Goal: Information Seeking & Learning: Learn about a topic

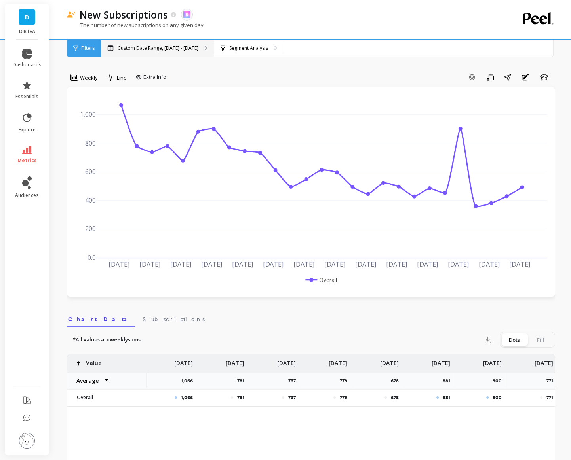
click at [166, 48] on p "Custom Date Range, [DATE] - [DATE]" at bounding box center [158, 48] width 81 height 6
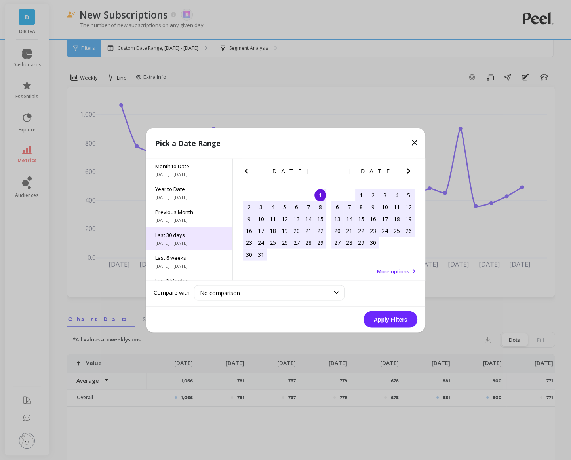
click at [192, 240] on span "[DATE] - [DATE]" at bounding box center [189, 243] width 68 height 6
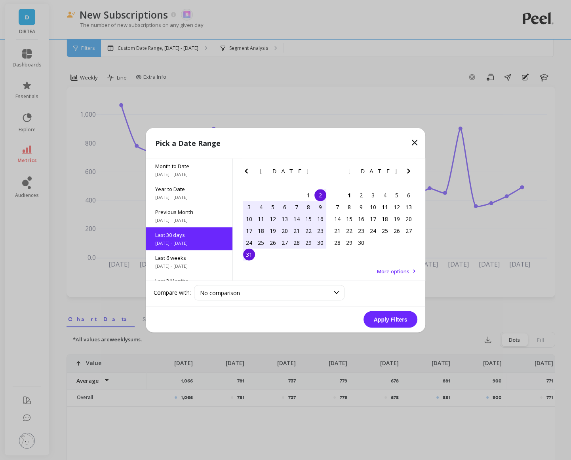
scroll to position [19, 0]
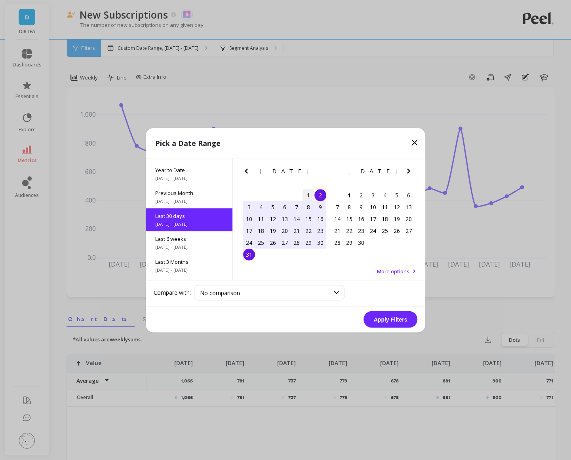
click at [308, 196] on div "1" at bounding box center [308, 195] width 12 height 12
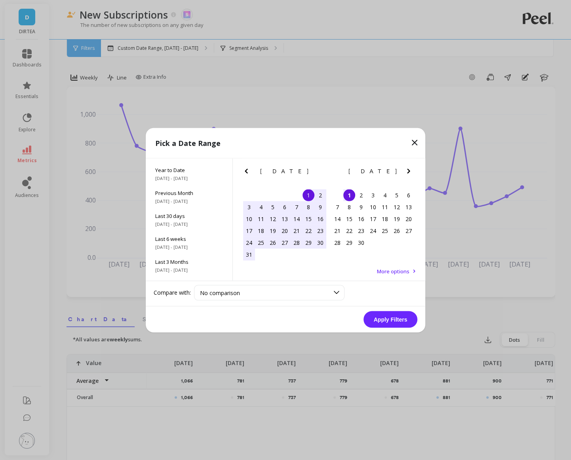
click at [345, 197] on div "1" at bounding box center [349, 195] width 12 height 12
click at [389, 318] on button "Apply Filters" at bounding box center [390, 319] width 54 height 17
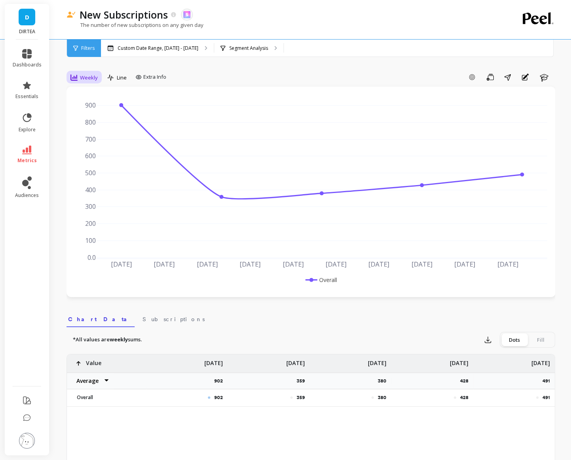
click at [84, 75] on span "Weekly" at bounding box center [89, 78] width 18 height 8
click at [81, 105] on div "Daily" at bounding box center [95, 111] width 55 height 14
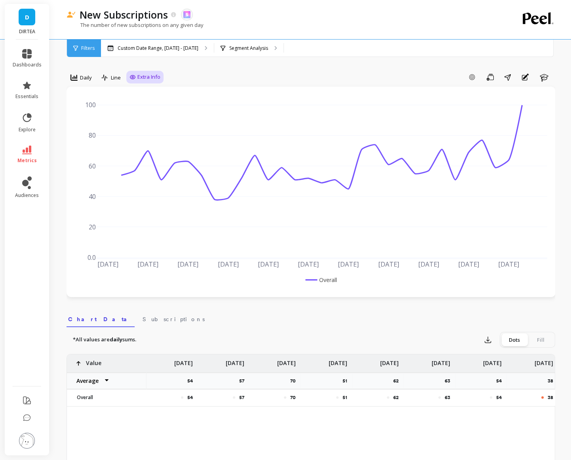
click at [149, 79] on span "Extra Info" at bounding box center [148, 77] width 23 height 8
click at [138, 126] on input "Values" at bounding box center [147, 123] width 28 height 8
checkbox input "true"
click at [233, 75] on div "Add Goal Save Share Annotations Learn" at bounding box center [358, 77] width 391 height 13
click at [22, 153] on icon at bounding box center [26, 150] width 9 height 9
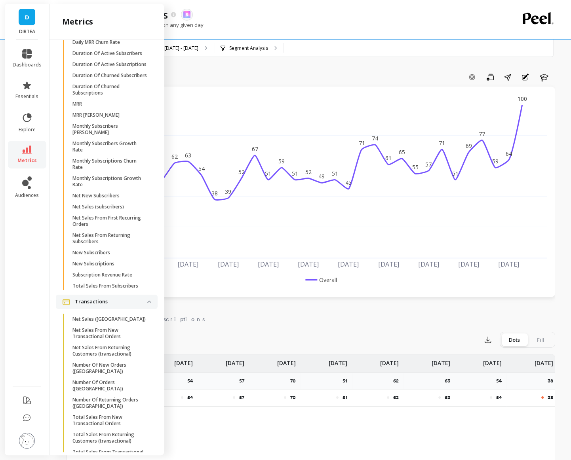
scroll to position [2172, 0]
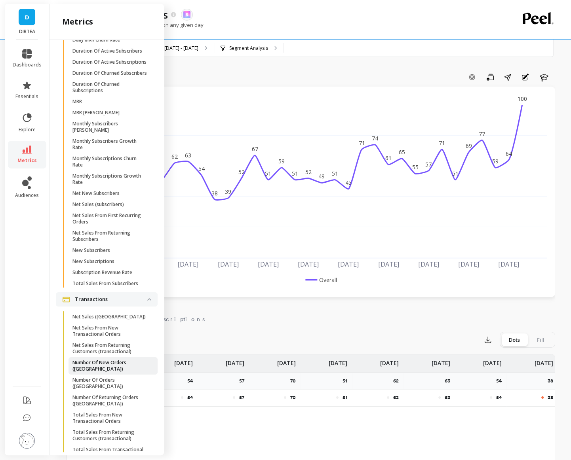
click at [108, 362] on p "Number Of New Orders ([GEOGRAPHIC_DATA])" at bounding box center [110, 366] width 76 height 13
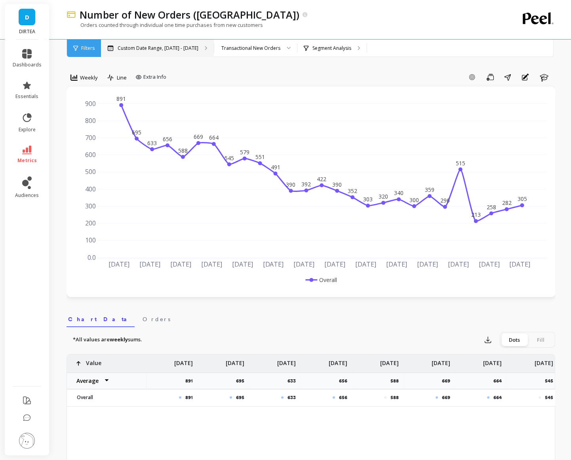
click at [171, 47] on p "Custom Date Range, [DATE] - [DATE]" at bounding box center [158, 48] width 81 height 6
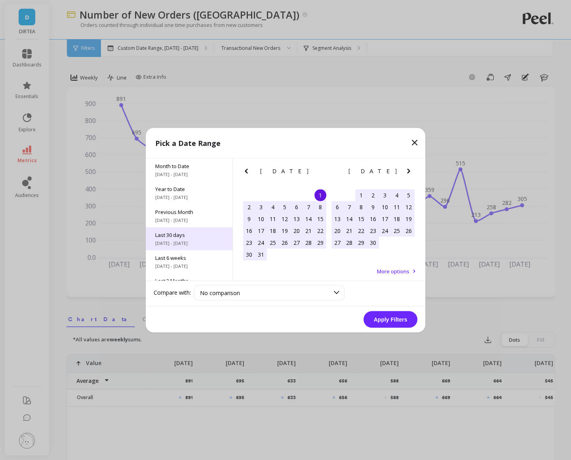
click at [175, 233] on span "Last 30 days" at bounding box center [189, 234] width 68 height 7
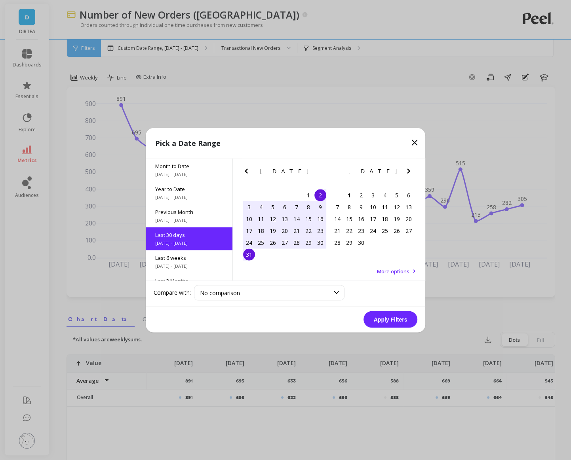
scroll to position [19, 0]
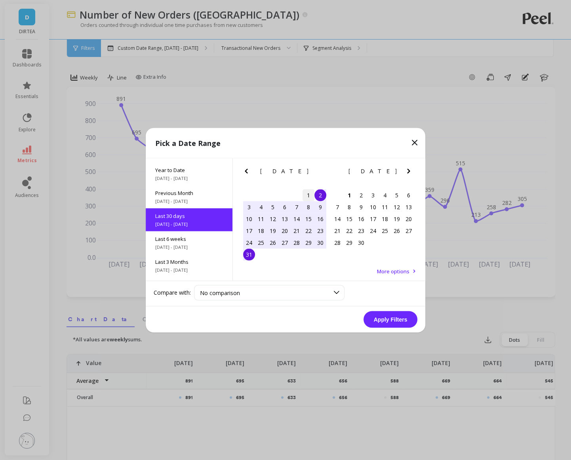
click at [310, 193] on div "1" at bounding box center [308, 195] width 12 height 12
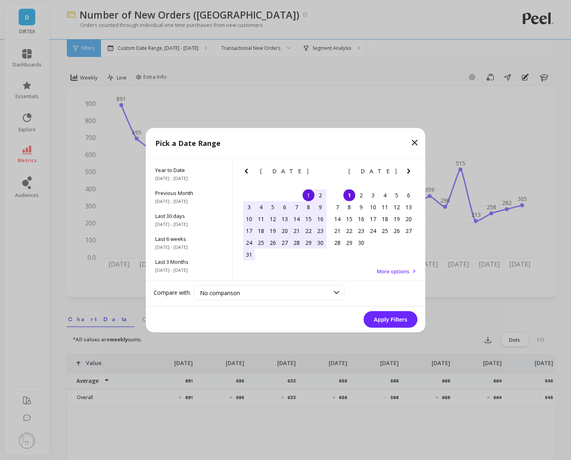
click at [350, 197] on div "1" at bounding box center [349, 195] width 12 height 12
click at [397, 322] on button "Apply Filters" at bounding box center [390, 319] width 54 height 17
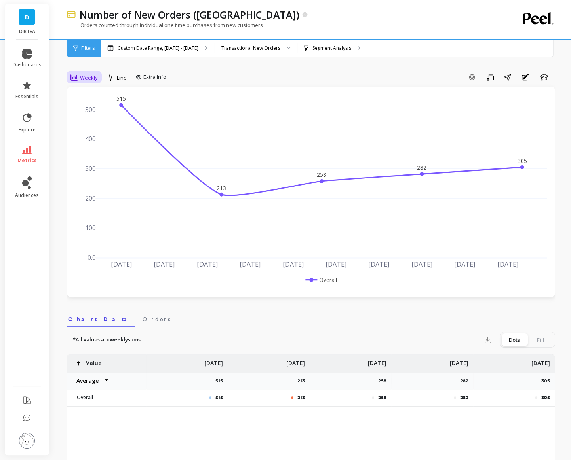
click at [89, 74] on span "Weekly" at bounding box center [89, 78] width 18 height 8
click at [89, 111] on div "Daily" at bounding box center [95, 111] width 45 height 8
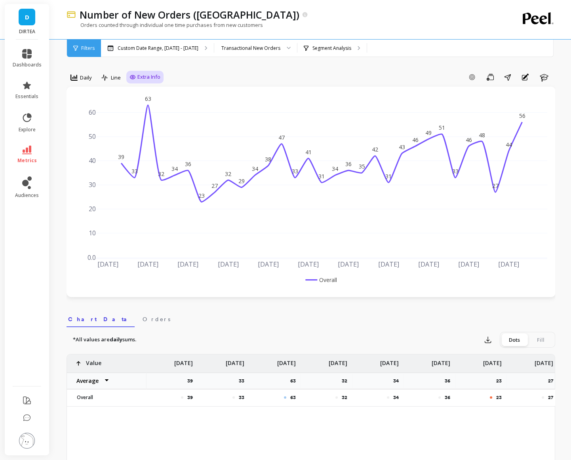
click at [151, 78] on span "Extra Info" at bounding box center [148, 77] width 23 height 8
click at [146, 93] on input "Goals" at bounding box center [145, 93] width 25 height 8
checkbox input "false"
click at [325, 48] on p "Segment Analysis" at bounding box center [331, 48] width 39 height 6
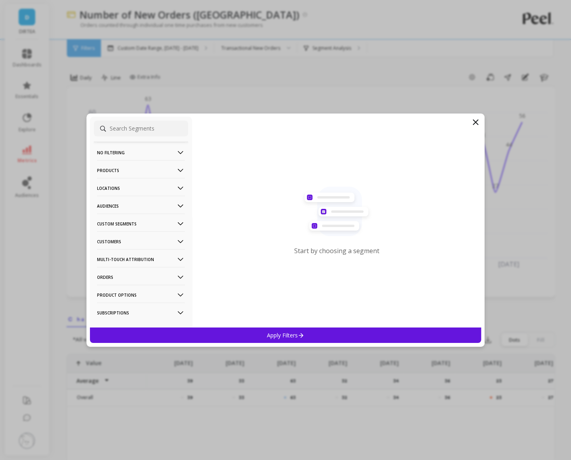
click at [139, 185] on p "Locations" at bounding box center [141, 188] width 88 height 20
click at [145, 212] on div "Countries" at bounding box center [141, 217] width 94 height 13
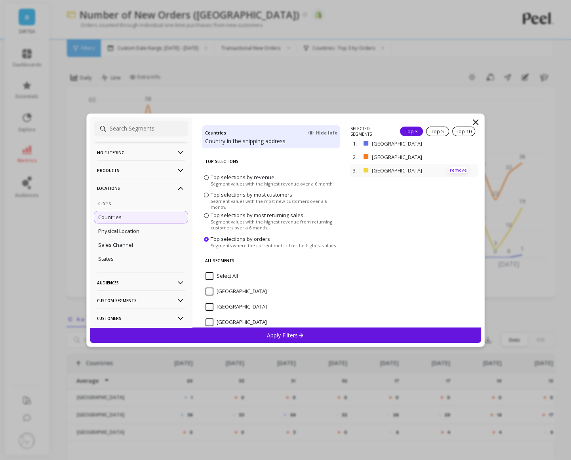
click at [451, 169] on p "remove" at bounding box center [458, 170] width 20 height 6
click at [282, 335] on p "Apply Filters" at bounding box center [286, 336] width 38 height 8
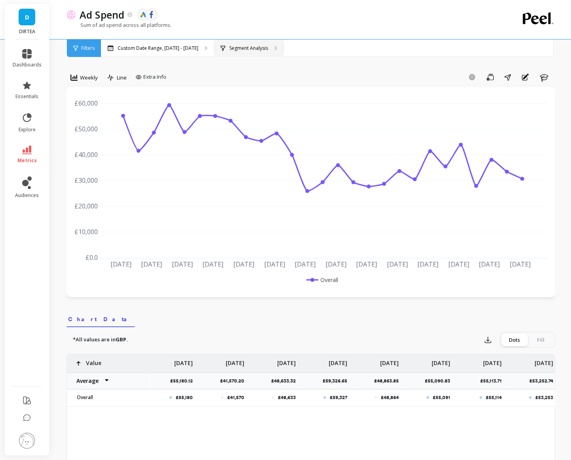
click at [267, 50] on div "Segment Analysis" at bounding box center [248, 48] width 69 height 17
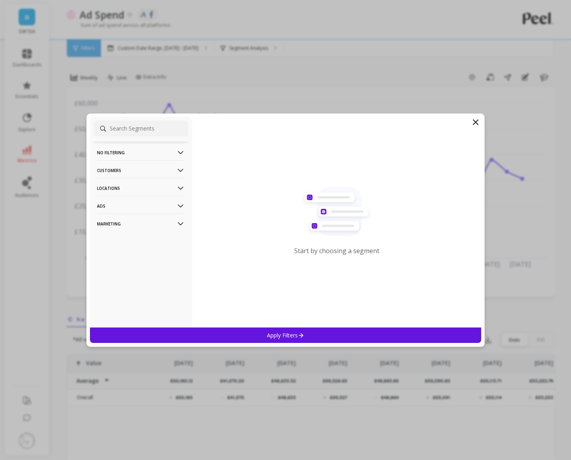
click at [129, 166] on p "Customers" at bounding box center [141, 170] width 88 height 20
click at [128, 180] on p "Locations" at bounding box center [141, 188] width 88 height 20
click at [123, 205] on div "Countries" at bounding box center [141, 203] width 94 height 13
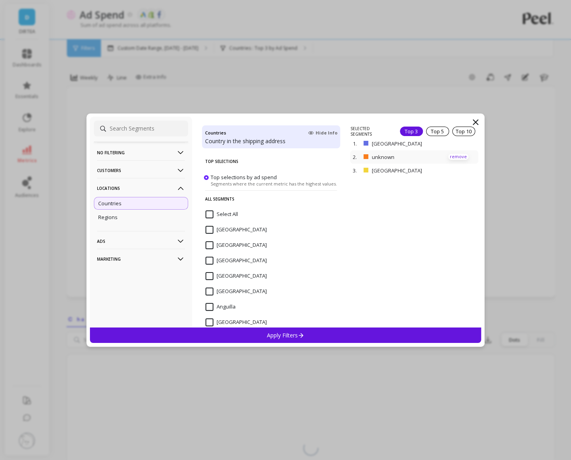
click at [465, 154] on p "remove" at bounding box center [458, 157] width 20 height 6
click at [300, 336] on icon at bounding box center [301, 335] width 7 height 7
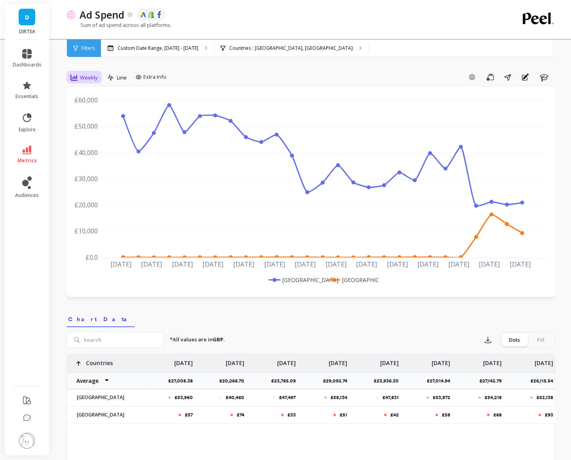
click at [90, 77] on span "Weekly" at bounding box center [89, 78] width 18 height 8
click at [87, 107] on div "Daily" at bounding box center [95, 111] width 45 height 8
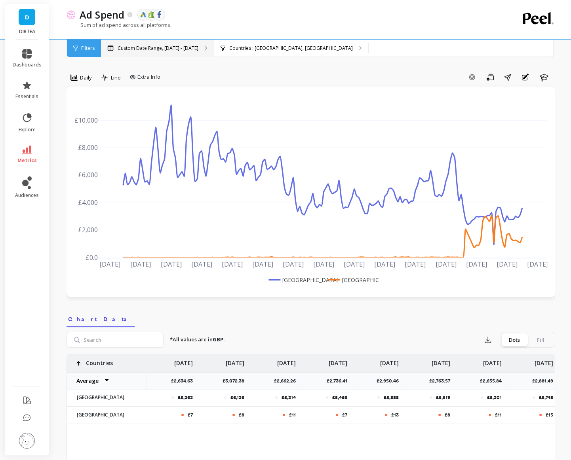
click at [160, 52] on div "Custom Date Range, [DATE] - [DATE]" at bounding box center [157, 48] width 113 height 17
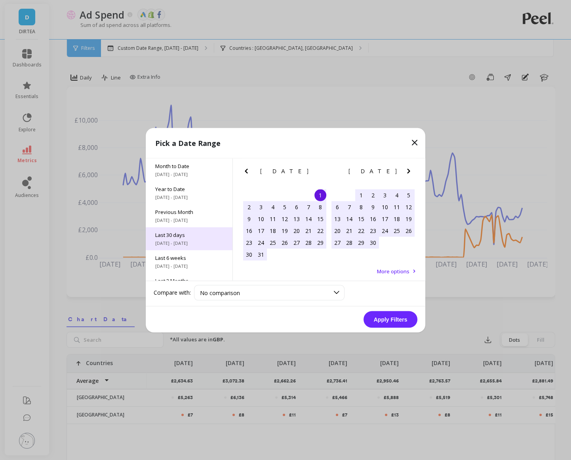
click at [187, 243] on span "[DATE] - [DATE]" at bounding box center [189, 243] width 68 height 6
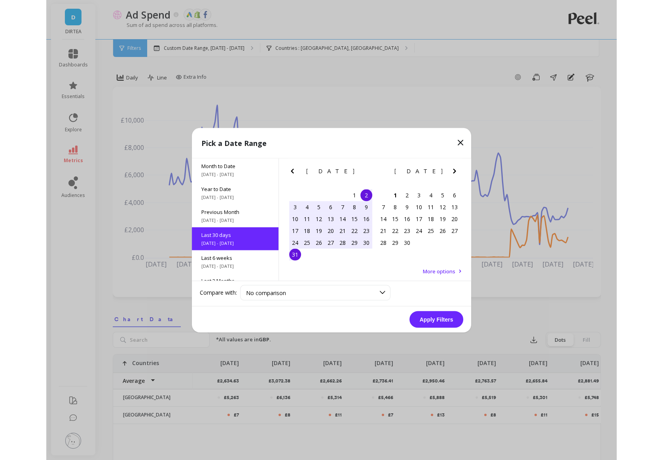
scroll to position [19, 0]
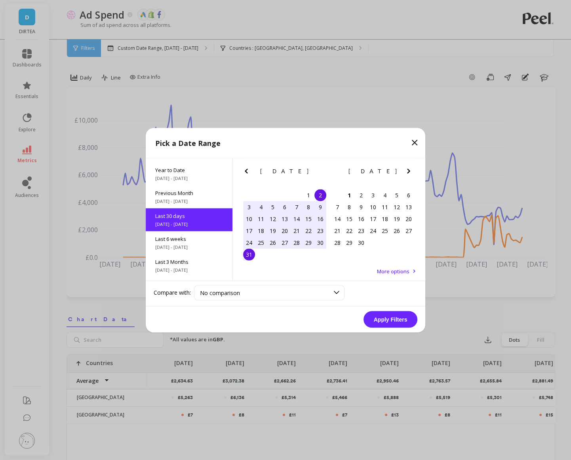
click at [318, 195] on div "2" at bounding box center [320, 195] width 12 height 12
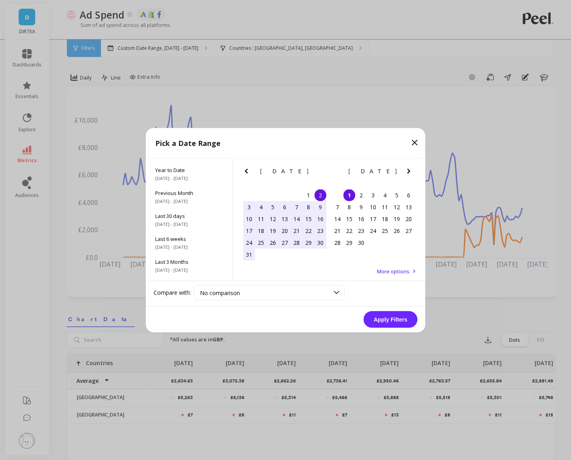
click at [353, 196] on div "1" at bounding box center [349, 195] width 12 height 12
click at [392, 319] on button "Apply Filters" at bounding box center [390, 319] width 54 height 17
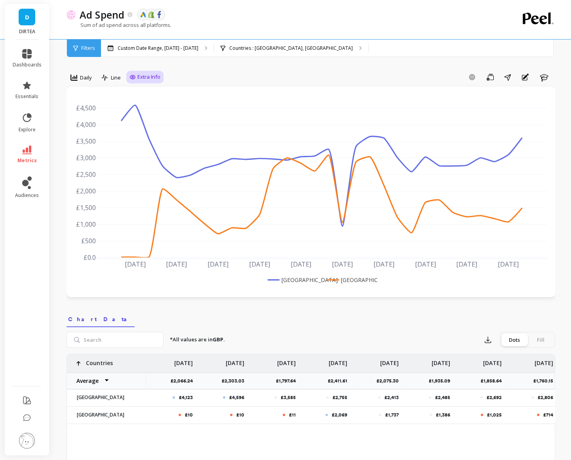
click at [150, 75] on span "Extra Info" at bounding box center [148, 77] width 23 height 8
click at [146, 119] on input "Values" at bounding box center [147, 123] width 28 height 8
checkbox input "true"
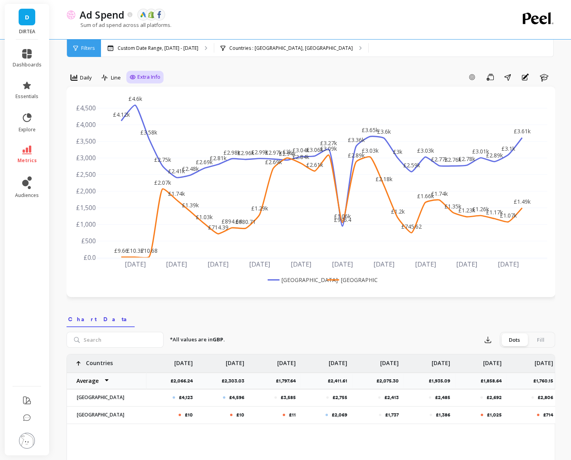
click at [268, 63] on div "option Daily, selected. Daily Line Extra Info Add Goal Save Share Annotations L…" at bounding box center [310, 454] width 488 height 844
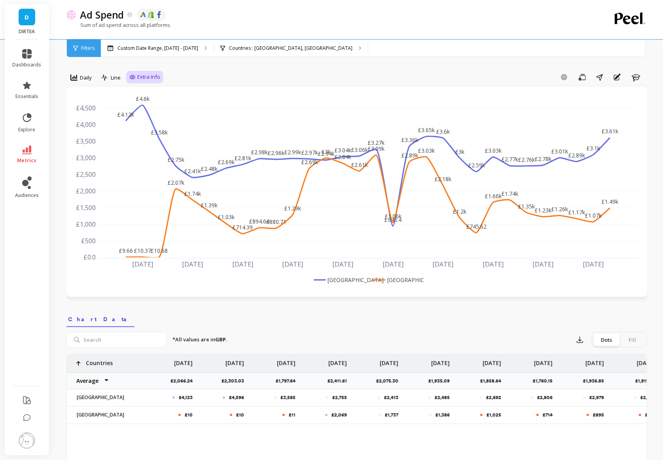
click at [23, 21] on link "D" at bounding box center [27, 17] width 17 height 17
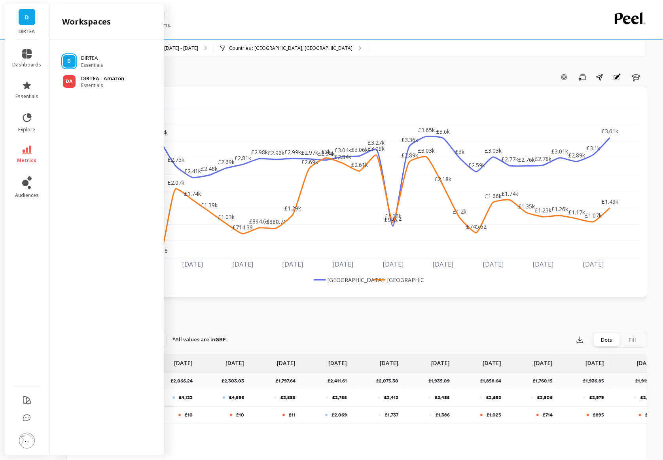
click at [105, 80] on p "DIRTEA - Amazon" at bounding box center [102, 79] width 43 height 8
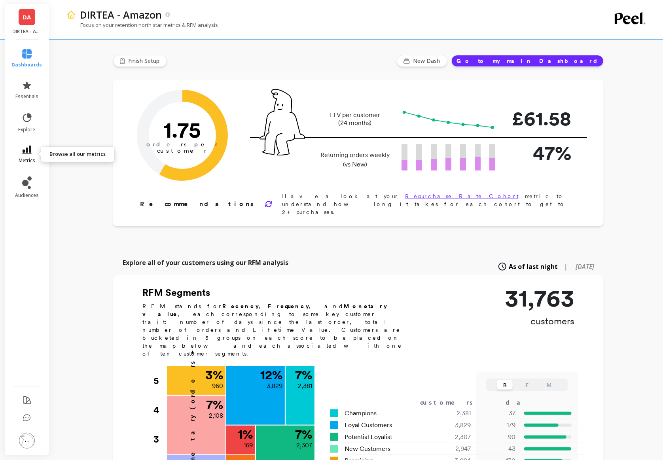
click at [28, 156] on link "metrics" at bounding box center [27, 155] width 30 height 18
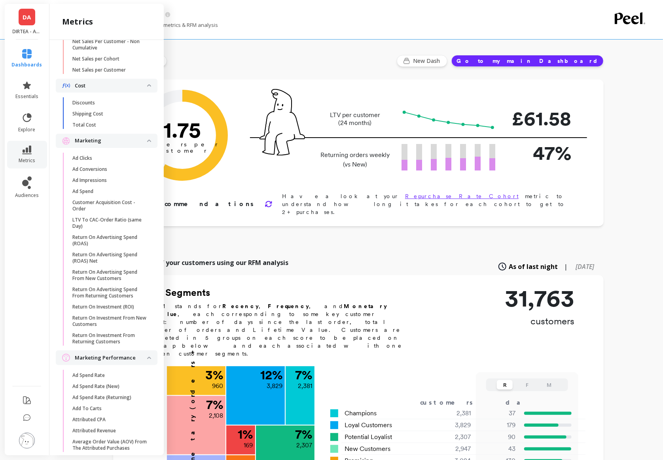
scroll to position [377, 0]
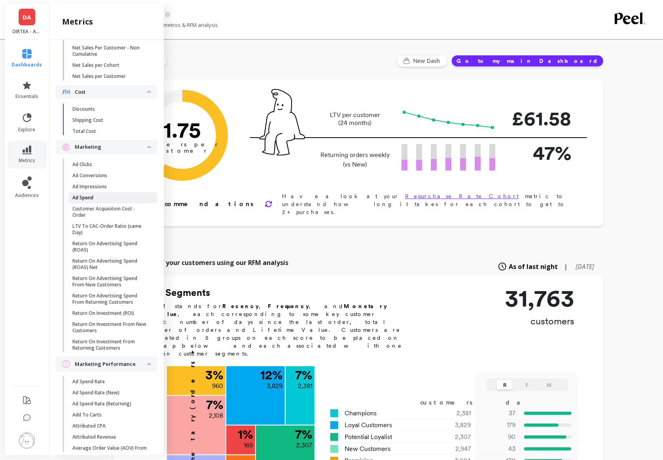
click at [106, 195] on span "Ad Spend" at bounding box center [110, 198] width 76 height 6
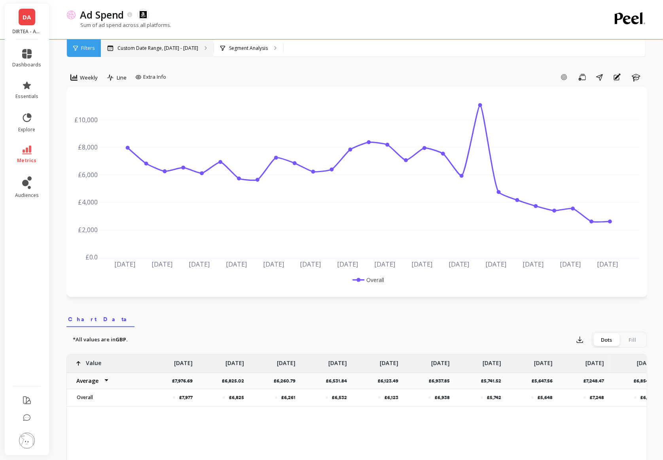
click at [156, 51] on p "Custom Date Range, [DATE] - [DATE]" at bounding box center [158, 48] width 81 height 6
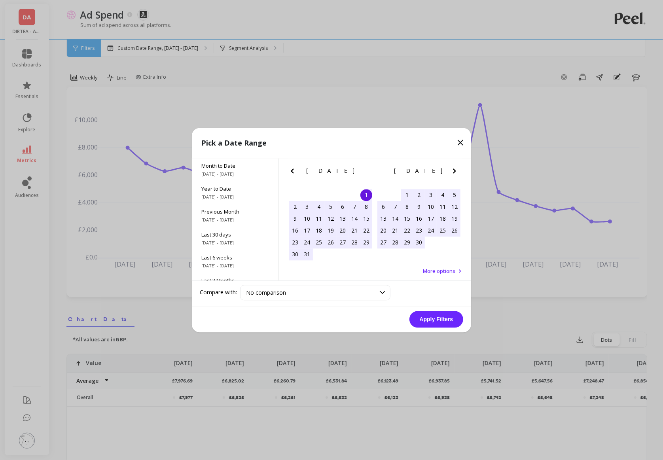
click at [290, 169] on icon "Previous Month" at bounding box center [292, 170] width 9 height 9
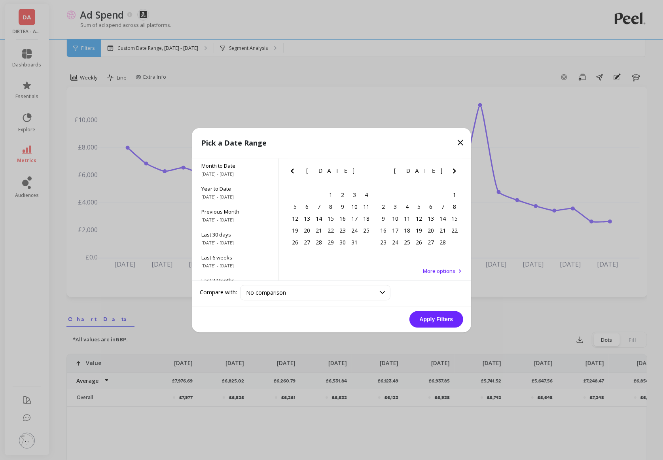
click at [290, 169] on icon "Previous Month" at bounding box center [292, 170] width 9 height 9
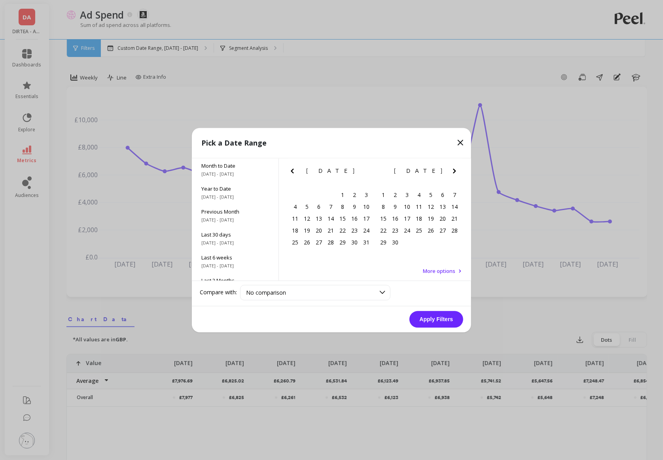
click at [290, 169] on icon "Previous Month" at bounding box center [292, 170] width 9 height 9
click at [396, 196] on div "1" at bounding box center [395, 195] width 12 height 12
click at [455, 169] on icon "Next Month" at bounding box center [454, 171] width 3 height 5
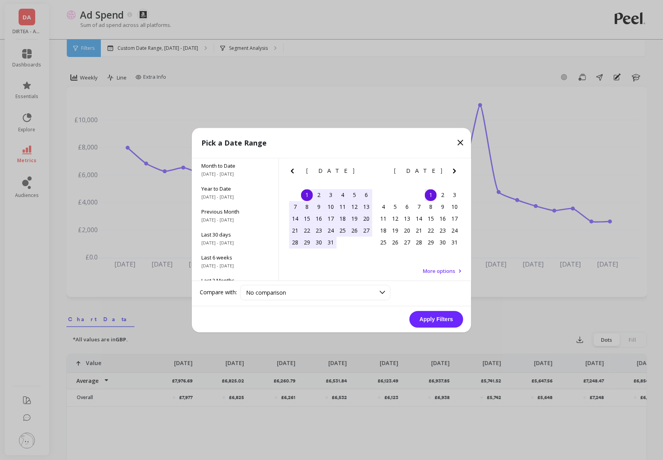
click at [455, 169] on icon "Next Month" at bounding box center [454, 171] width 3 height 5
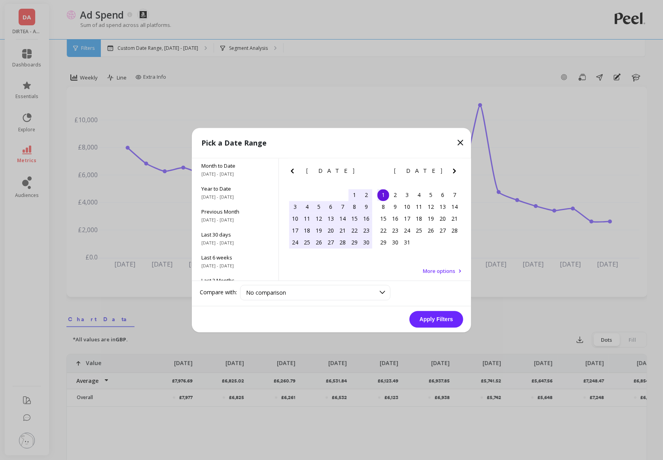
click at [455, 169] on icon "Next Month" at bounding box center [454, 171] width 3 height 5
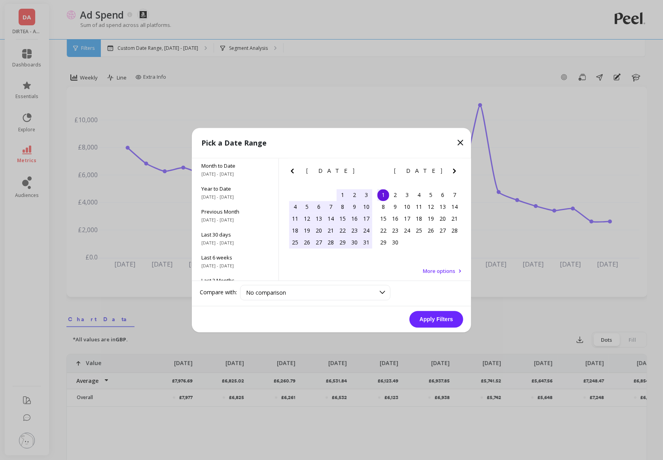
click at [455, 169] on icon "Next Month" at bounding box center [454, 171] width 3 height 5
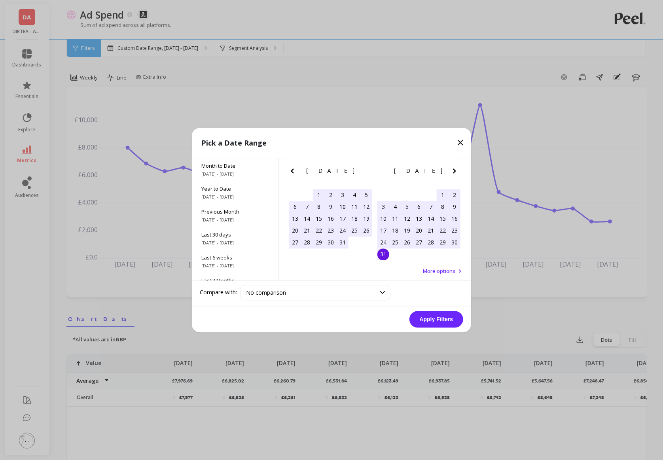
click at [382, 254] on div "31" at bounding box center [383, 254] width 12 height 12
click at [432, 319] on button "Apply Filters" at bounding box center [437, 319] width 54 height 17
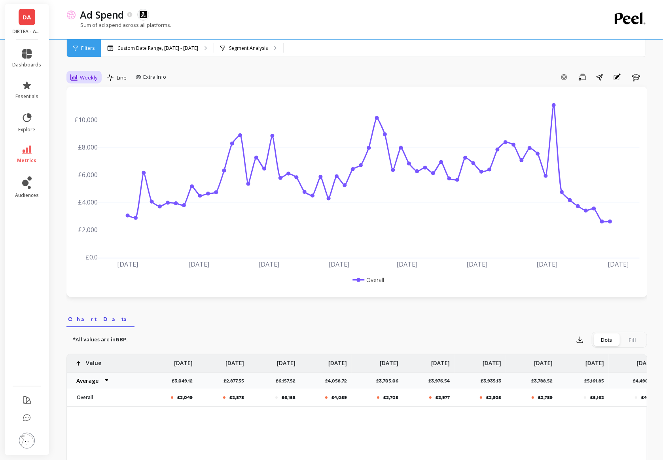
click at [89, 76] on span "Weekly" at bounding box center [89, 78] width 18 height 8
click at [95, 141] on div "Monthly" at bounding box center [95, 141] width 45 height 8
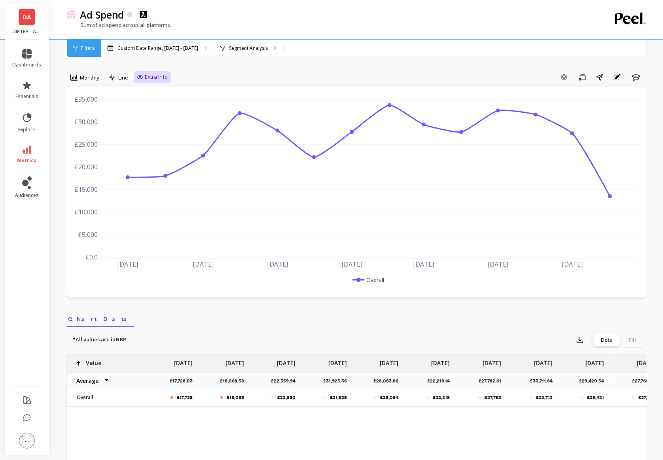
click at [157, 81] on span "Extra Info" at bounding box center [156, 77] width 23 height 8
click at [153, 120] on input "Values" at bounding box center [154, 123] width 28 height 8
checkbox input "true"
click at [303, 75] on div "Add Goal Save Share Annotations Learn" at bounding box center [409, 77] width 476 height 13
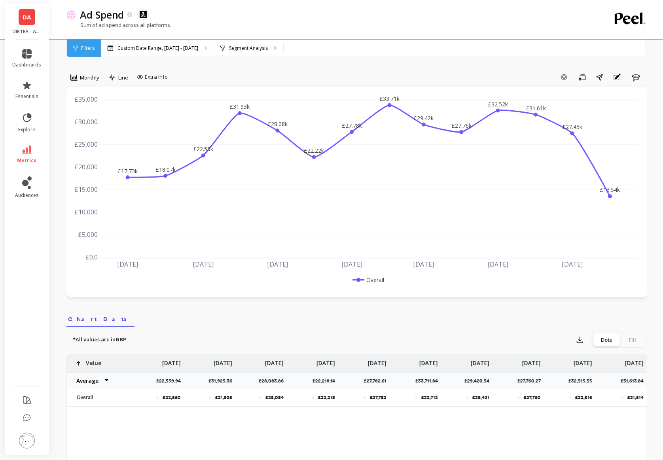
scroll to position [0, 218]
click at [28, 152] on icon at bounding box center [26, 150] width 9 height 9
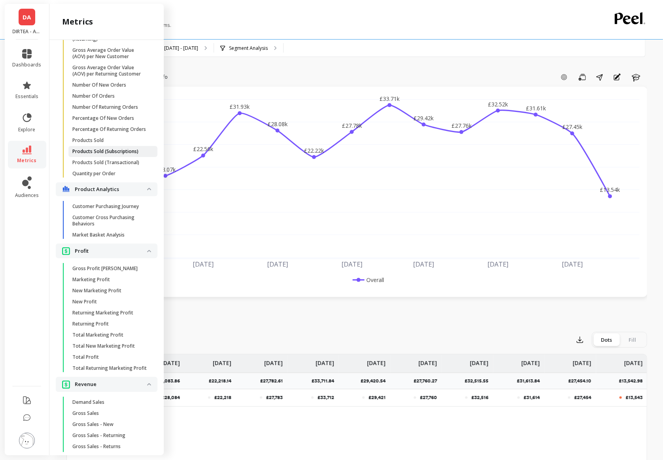
scroll to position [1167, 0]
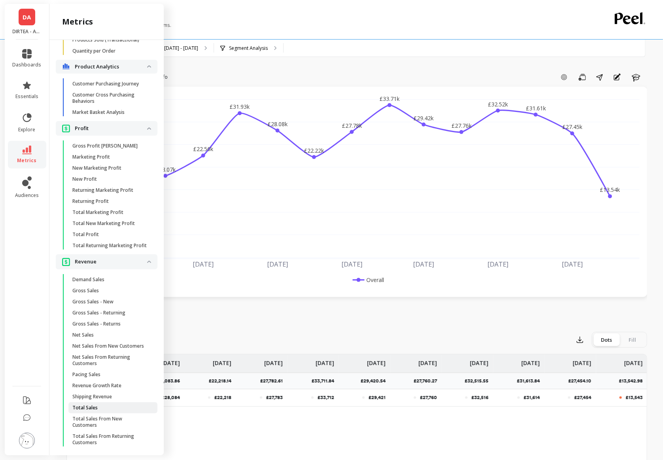
click at [104, 407] on span "Total Sales" at bounding box center [110, 408] width 76 height 6
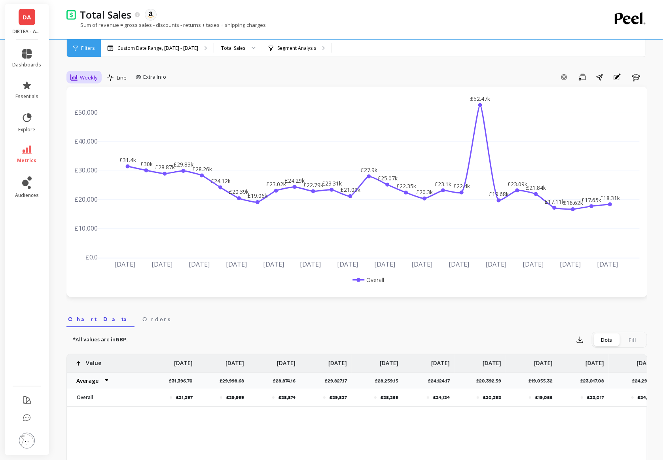
click at [93, 80] on span "Weekly" at bounding box center [89, 78] width 18 height 8
click at [93, 137] on div "Monthly" at bounding box center [95, 141] width 45 height 8
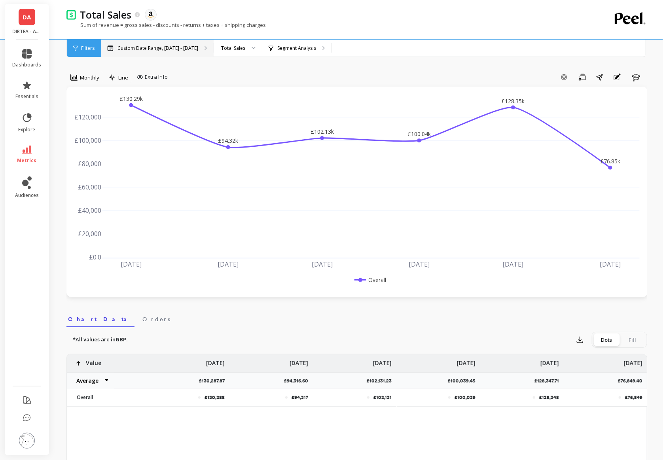
click at [179, 49] on p "Custom Date Range, [DATE] - [DATE]" at bounding box center [158, 48] width 81 height 6
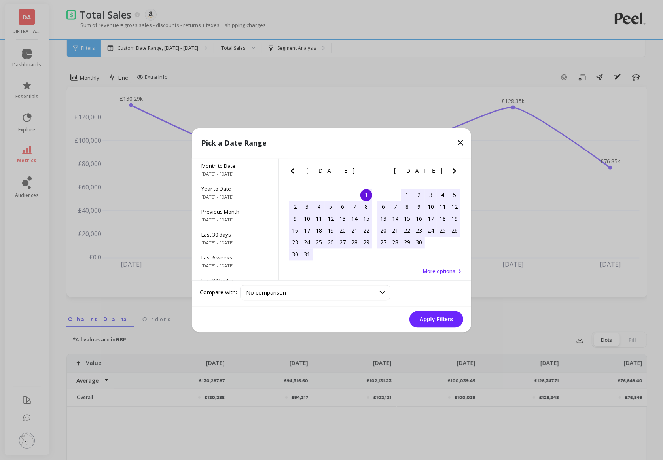
click at [294, 167] on icon "Previous Month" at bounding box center [292, 170] width 9 height 9
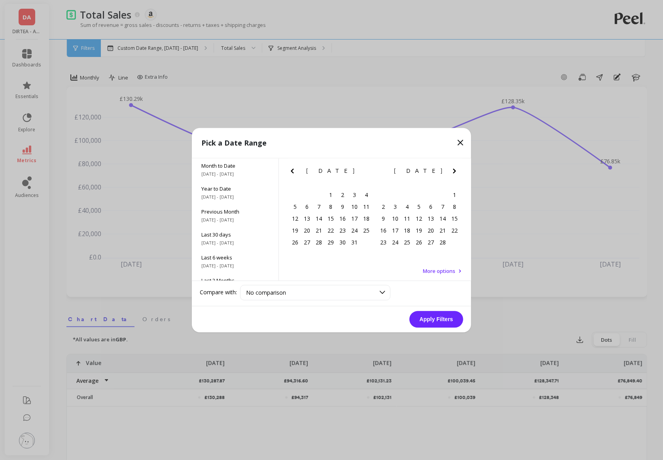
click at [294, 167] on icon "Previous Month" at bounding box center [292, 170] width 9 height 9
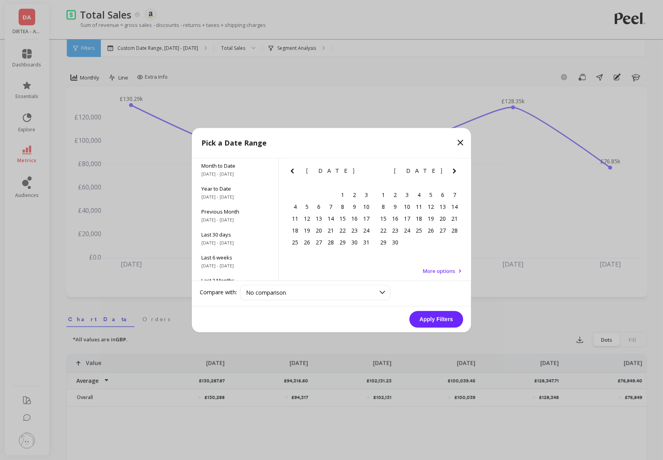
click at [294, 167] on icon "Previous Month" at bounding box center [292, 170] width 9 height 9
click at [364, 197] on div "1" at bounding box center [366, 195] width 12 height 12
click at [455, 171] on icon "Next Month" at bounding box center [454, 171] width 3 height 5
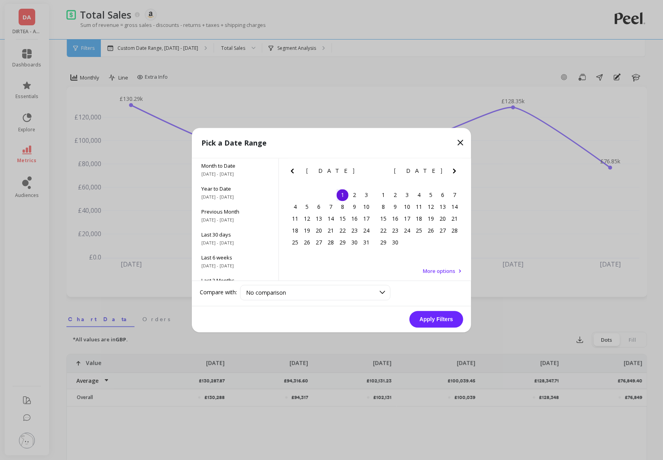
click at [455, 171] on icon "Next Month" at bounding box center [454, 171] width 3 height 5
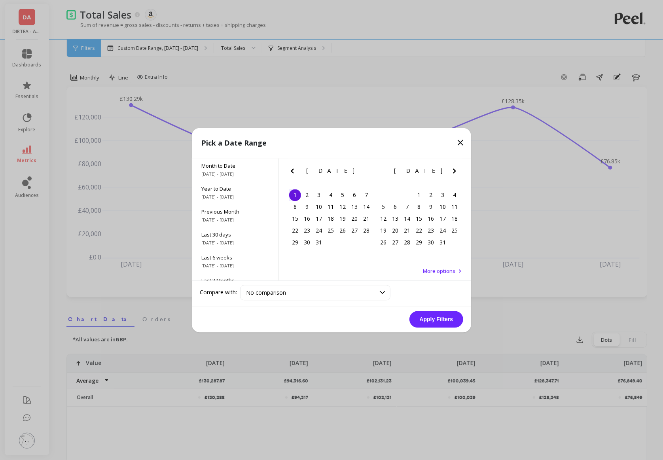
click at [455, 171] on icon "Next Month" at bounding box center [454, 171] width 3 height 5
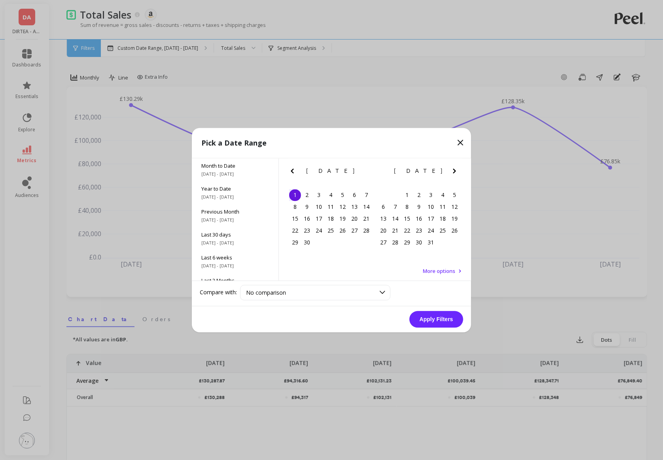
click at [455, 171] on icon "Next Month" at bounding box center [454, 171] width 3 height 5
click at [291, 168] on icon "Previous Month" at bounding box center [292, 170] width 9 height 9
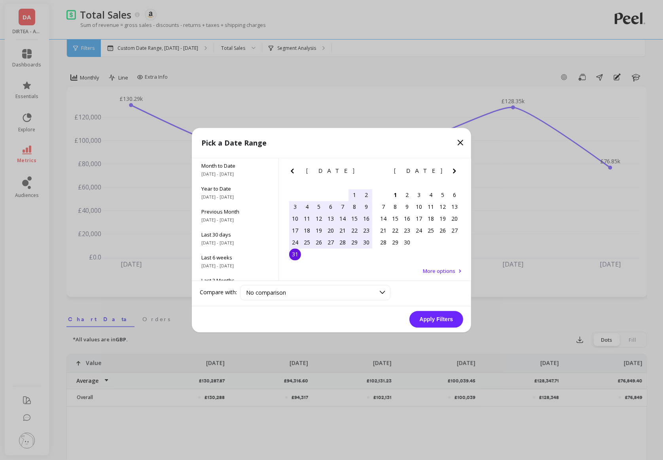
click at [295, 252] on div "31" at bounding box center [295, 254] width 12 height 12
click at [436, 315] on button "Apply Filters" at bounding box center [437, 319] width 54 height 17
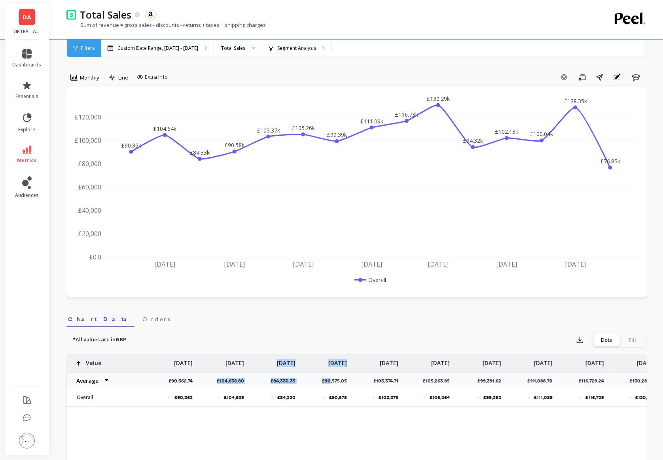
drag, startPoint x: 218, startPoint y: 380, endPoint x: 330, endPoint y: 382, distance: 112.8
click at [330, 382] on div "£90,363 £104,639 £84,330 £90,575 £103,375 £105,264 £99,392 £111,089 £116,729 £1…" at bounding box center [429, 381] width 724 height 52
click at [310, 382] on div "£90,575.05" at bounding box center [325, 381] width 51 height 17
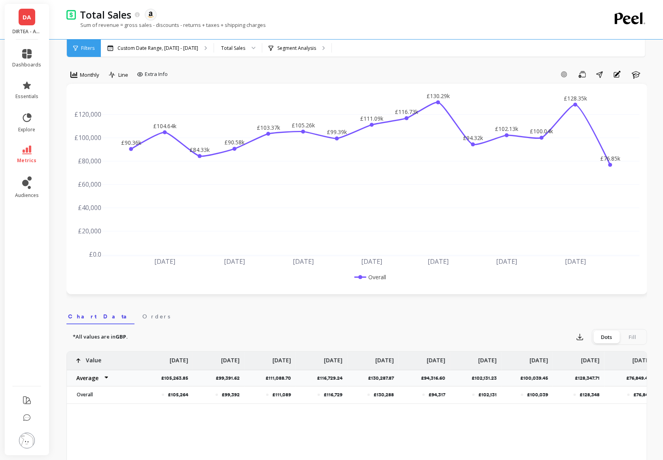
scroll to position [0, 270]
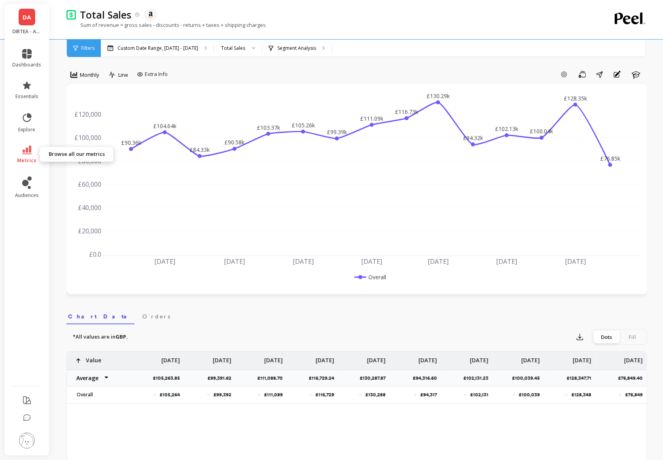
click at [24, 153] on icon at bounding box center [26, 150] width 9 height 9
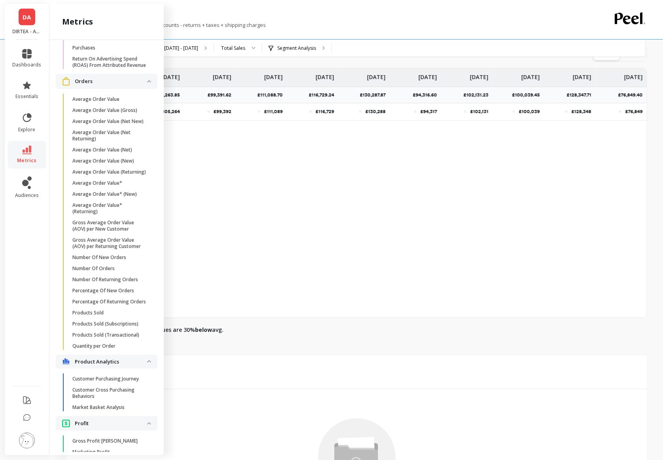
scroll to position [888, 0]
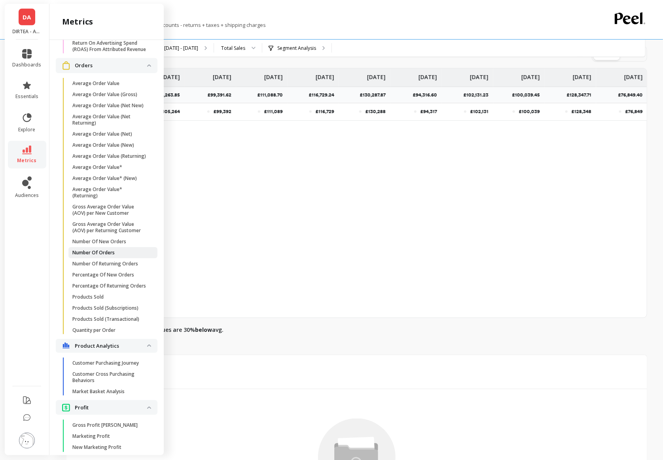
click at [99, 252] on p "Number Of Orders" at bounding box center [93, 253] width 42 height 6
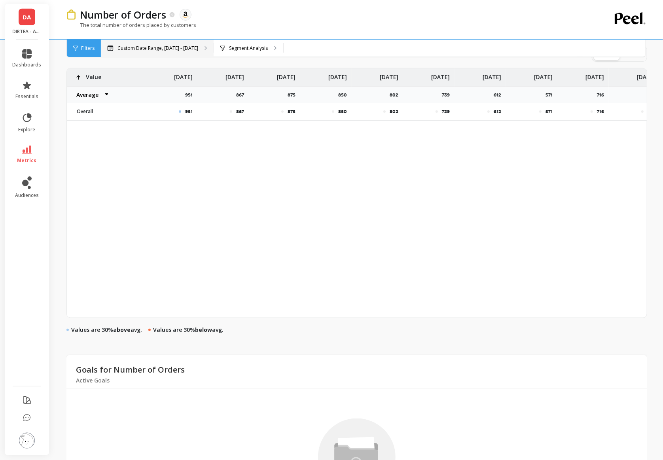
click at [192, 49] on p "Custom Date Range, [DATE] - [DATE]" at bounding box center [158, 48] width 81 height 6
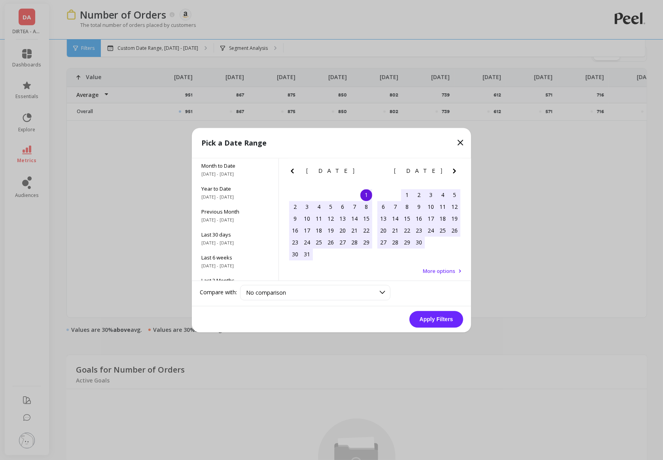
click at [296, 170] on icon "Previous Month" at bounding box center [292, 170] width 9 height 9
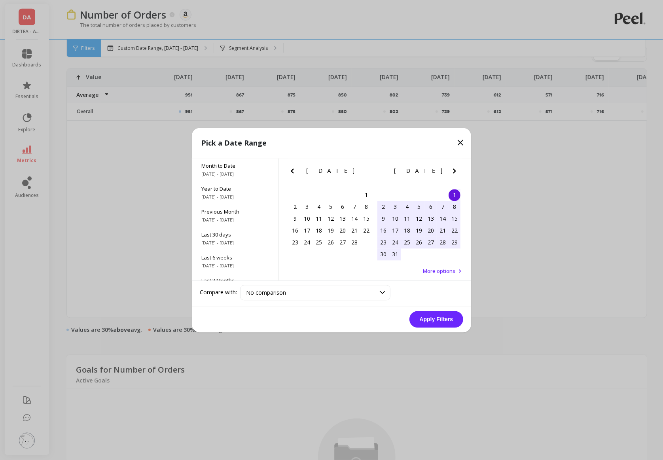
click at [296, 170] on icon "Previous Month" at bounding box center [292, 170] width 9 height 9
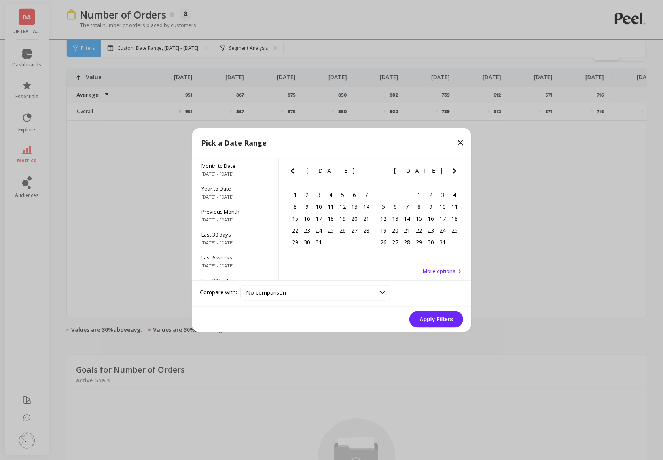
click at [296, 170] on icon "Previous Month" at bounding box center [292, 170] width 9 height 9
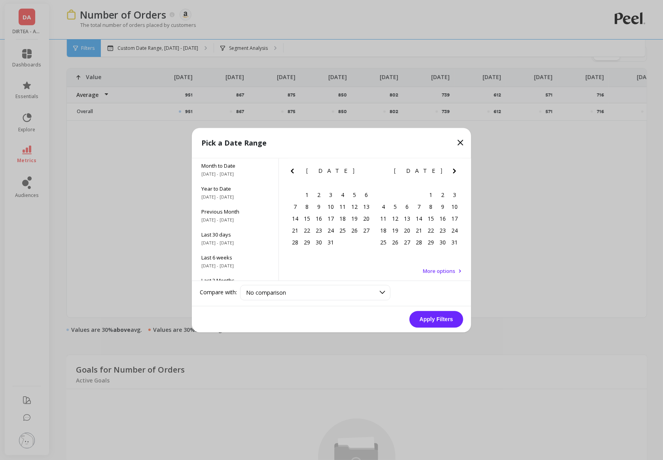
click at [296, 170] on icon "Previous Month" at bounding box center [292, 170] width 9 height 9
click at [370, 195] on div "1" at bounding box center [366, 195] width 12 height 12
click at [450, 174] on icon "Next Month" at bounding box center [454, 170] width 9 height 9
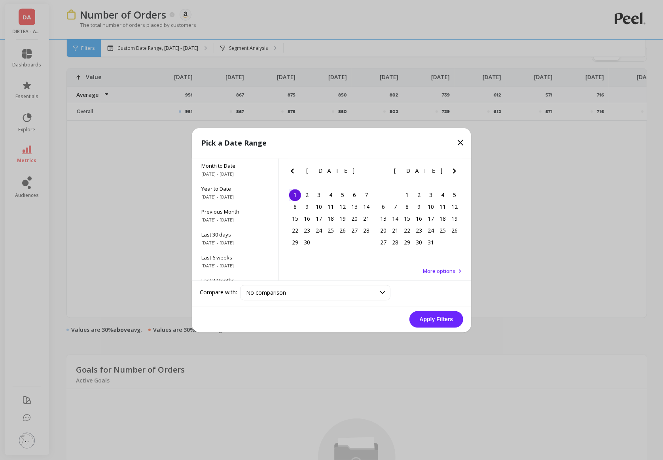
click at [450, 174] on icon "Next Month" at bounding box center [454, 170] width 9 height 9
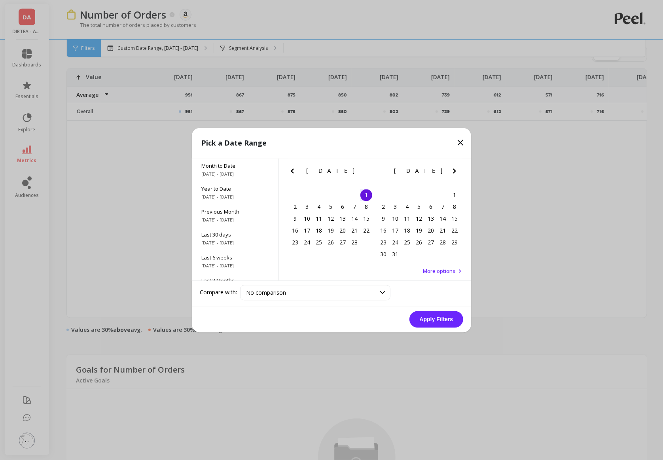
click at [450, 174] on icon "Next Month" at bounding box center [454, 170] width 9 height 9
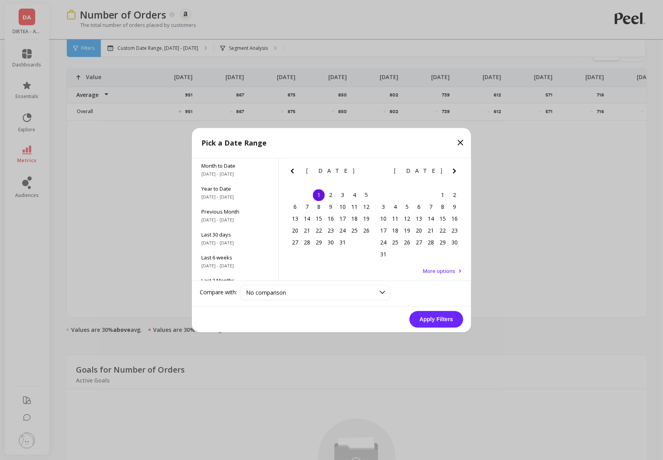
click at [450, 174] on icon "Next Month" at bounding box center [454, 170] width 9 height 9
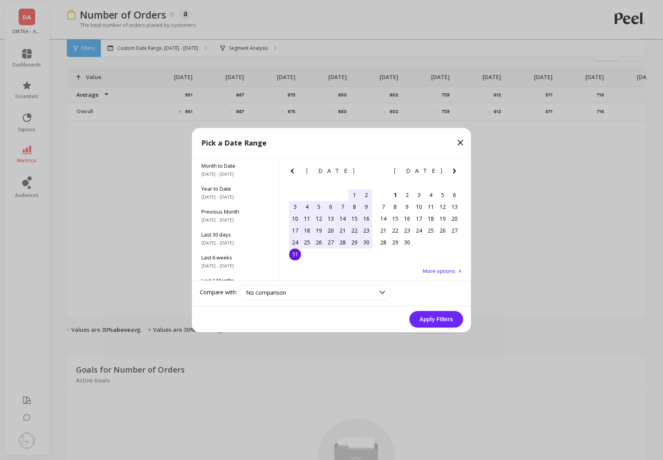
click at [296, 255] on div "31" at bounding box center [295, 254] width 12 height 12
click at [439, 317] on button "Apply Filters" at bounding box center [437, 319] width 54 height 17
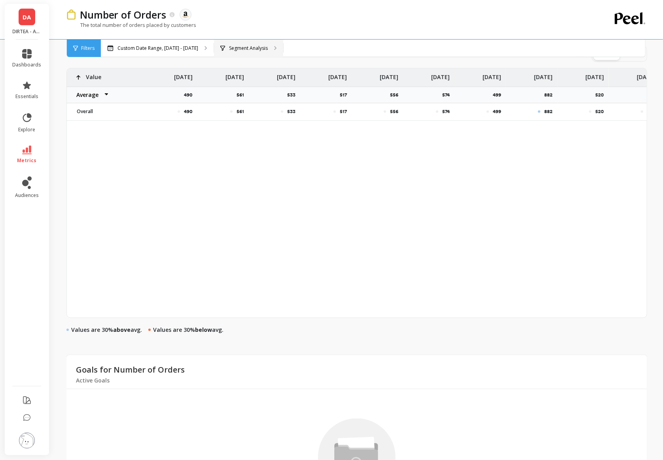
click at [268, 49] on p "Segment Analysis" at bounding box center [248, 48] width 39 height 6
click at [268, 47] on p "Segment Analysis" at bounding box center [248, 48] width 39 height 6
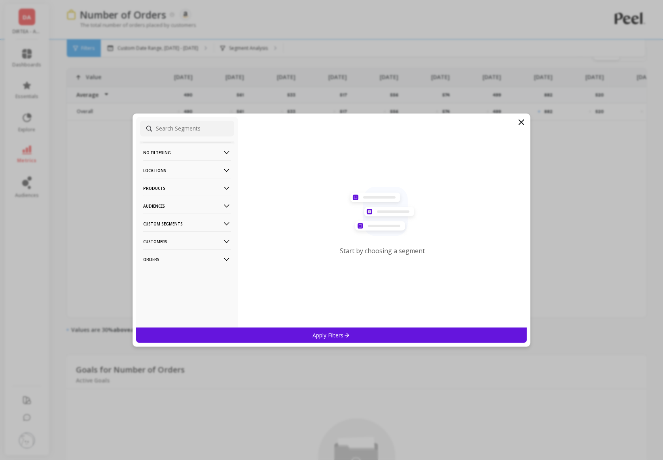
click at [211, 156] on p "No filtering" at bounding box center [187, 152] width 88 height 20
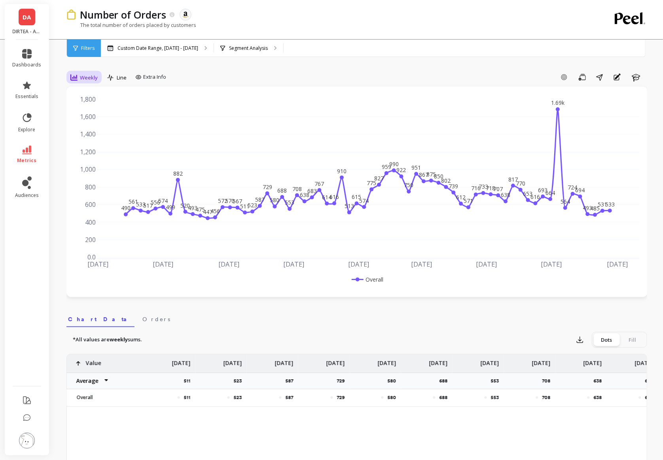
click at [83, 75] on span "Weekly" at bounding box center [89, 78] width 18 height 8
click at [93, 142] on div "Monthly" at bounding box center [95, 141] width 45 height 8
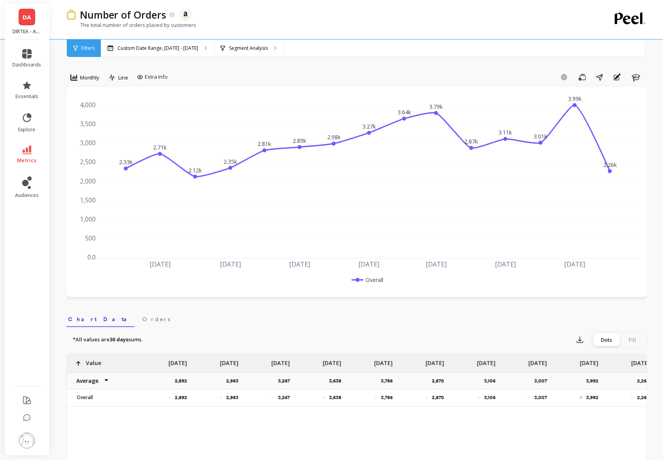
scroll to position [0, 270]
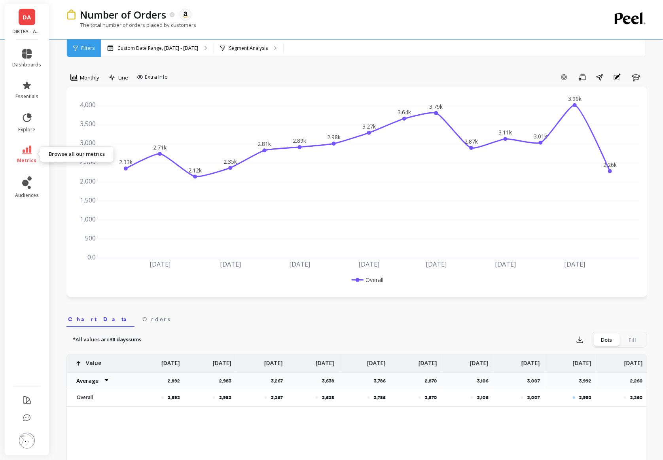
click at [27, 151] on icon at bounding box center [26, 150] width 9 height 9
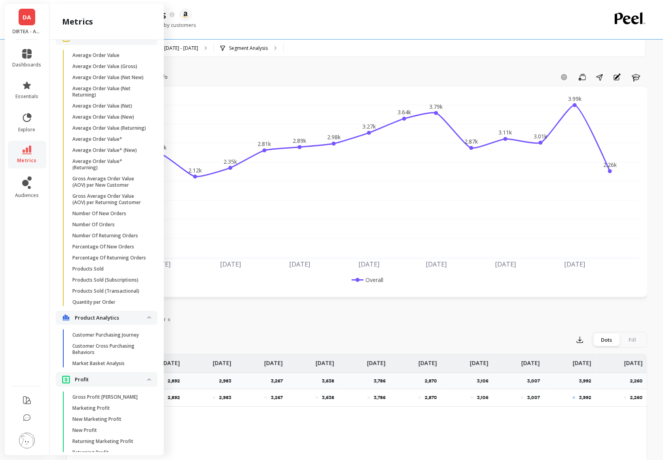
scroll to position [914, 0]
click at [120, 213] on p "Number Of New Orders" at bounding box center [99, 215] width 54 height 6
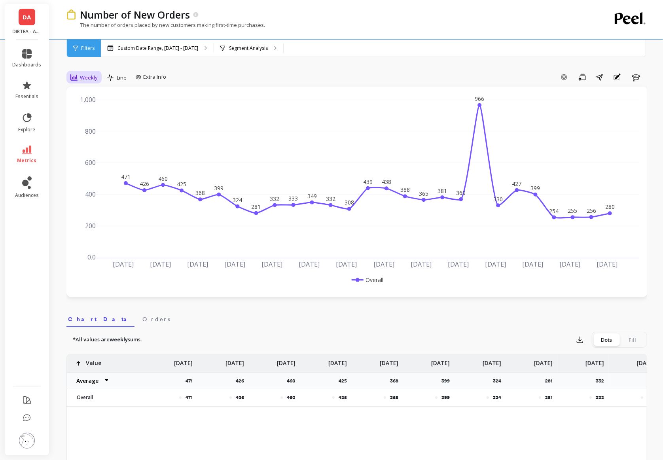
click at [95, 76] on span "Weekly" at bounding box center [89, 78] width 18 height 8
click at [91, 139] on div "Monthly" at bounding box center [95, 141] width 45 height 8
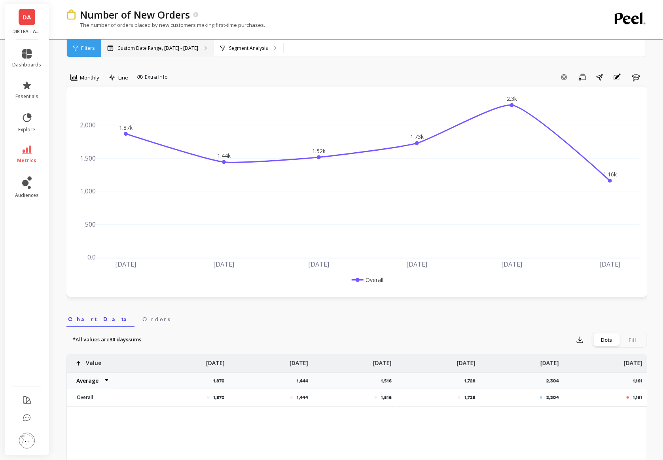
click at [190, 50] on p "Custom Date Range, [DATE] - [DATE]" at bounding box center [158, 48] width 81 height 6
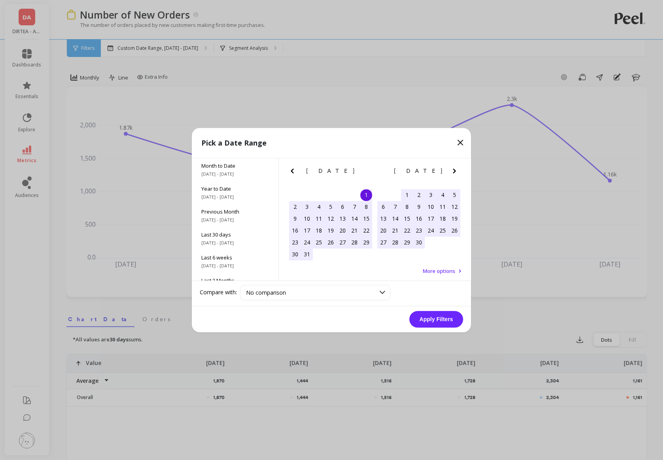
click at [287, 165] on div "March 2025 Su Mo Tu We Th Fr Sa" at bounding box center [331, 172] width 88 height 28
click at [293, 173] on icon "Previous Month" at bounding box center [292, 171] width 3 height 5
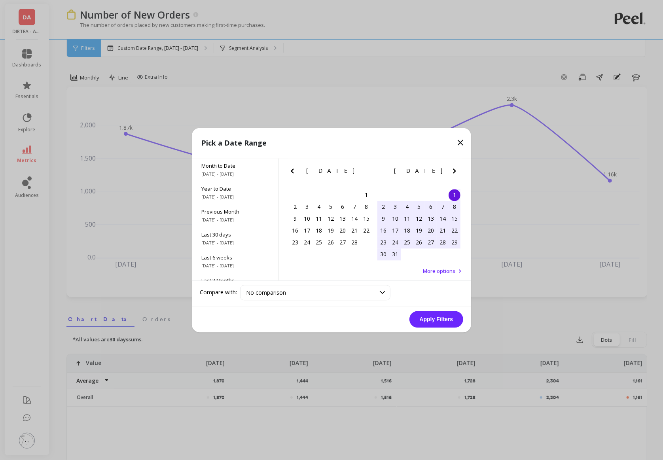
click at [293, 173] on icon "Previous Month" at bounding box center [292, 171] width 3 height 5
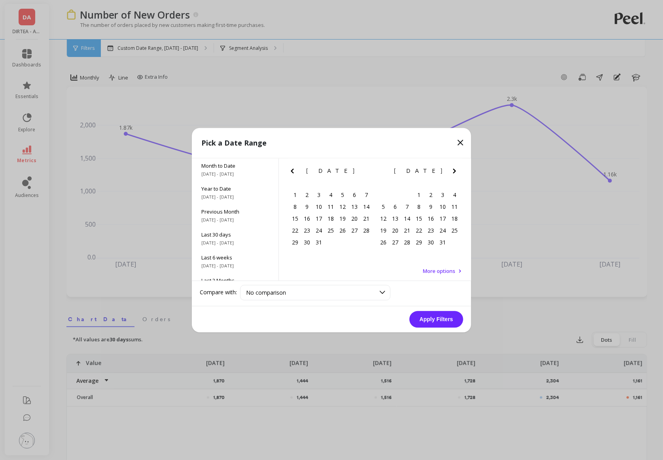
click at [293, 173] on icon "Previous Month" at bounding box center [292, 171] width 3 height 5
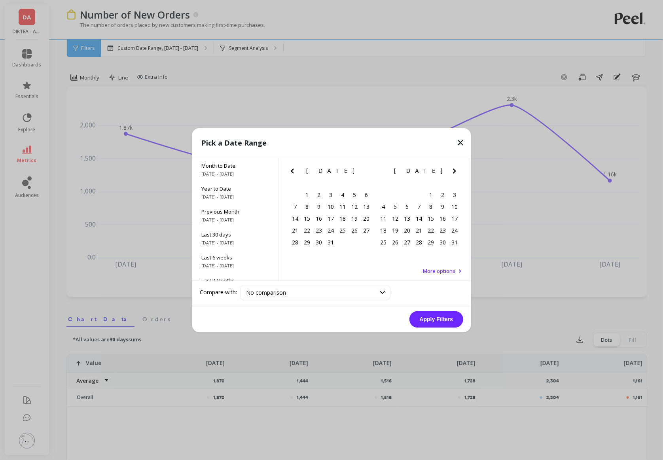
click at [293, 173] on icon "Previous Month" at bounding box center [292, 171] width 3 height 5
click at [370, 197] on div "1" at bounding box center [366, 195] width 12 height 12
click at [453, 170] on icon "Next Month" at bounding box center [454, 170] width 9 height 9
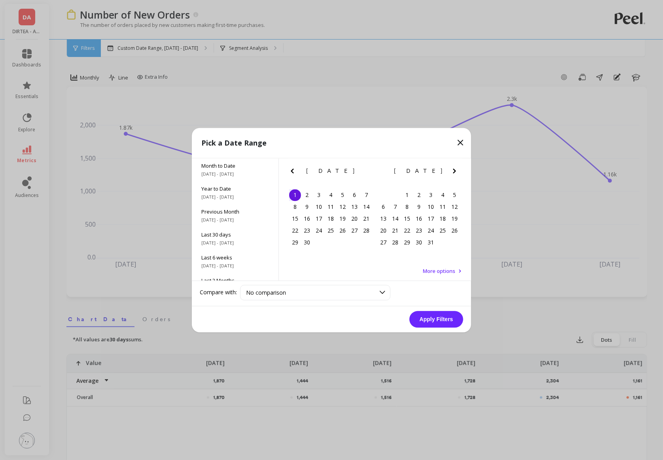
click at [453, 170] on icon "Next Month" at bounding box center [454, 170] width 9 height 9
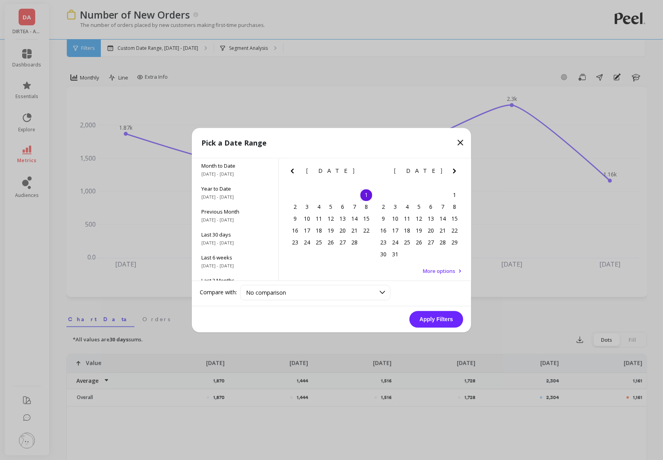
click at [453, 170] on icon "Next Month" at bounding box center [454, 170] width 9 height 9
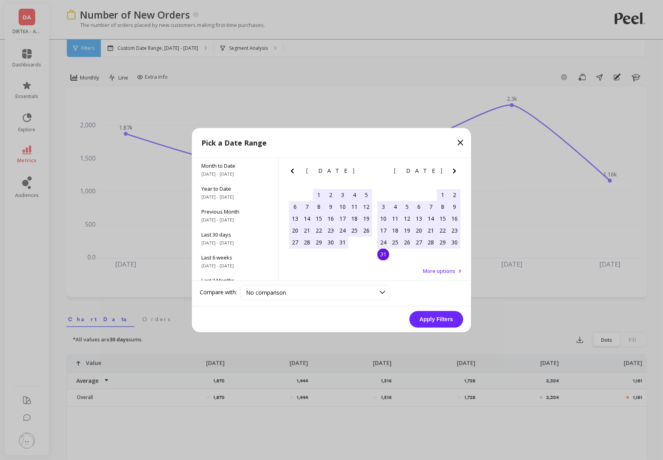
click at [384, 256] on div "31" at bounding box center [383, 254] width 12 height 12
click at [439, 317] on button "Apply Filters" at bounding box center [437, 319] width 54 height 17
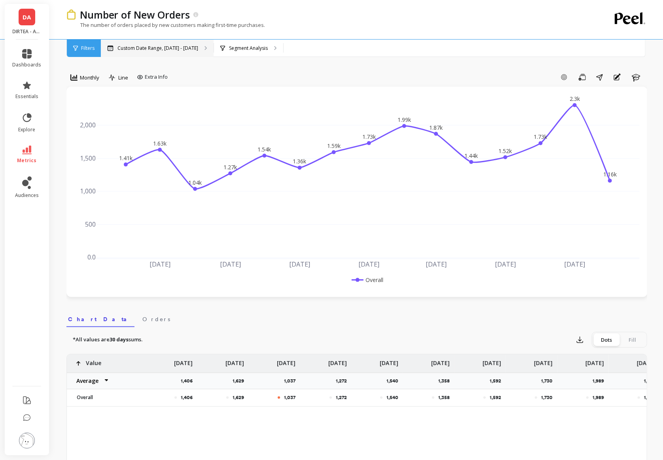
click at [144, 48] on p "Custom Date Range, Jun 1, 2024 - Aug 31, 2025" at bounding box center [158, 48] width 81 height 6
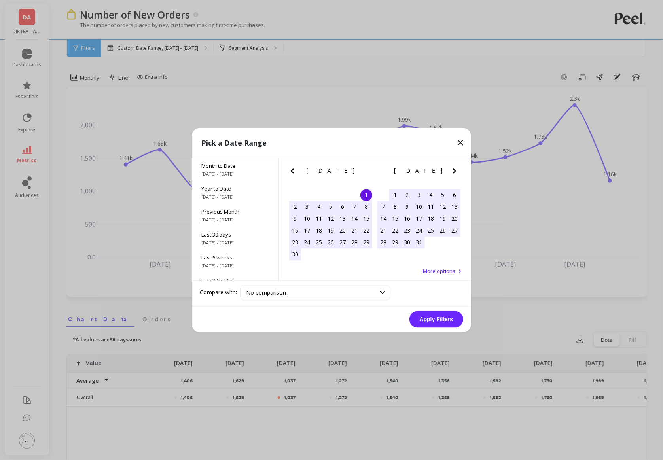
click at [294, 173] on icon "Previous Month" at bounding box center [292, 170] width 9 height 9
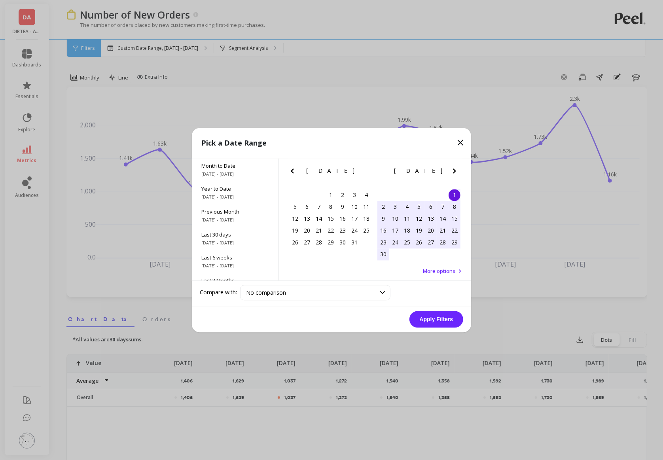
click at [294, 173] on icon "Previous Month" at bounding box center [292, 170] width 9 height 9
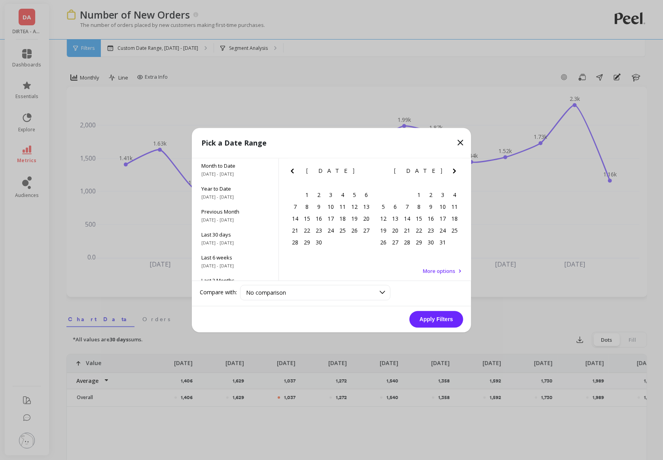
click at [294, 173] on icon "Previous Month" at bounding box center [292, 170] width 9 height 9
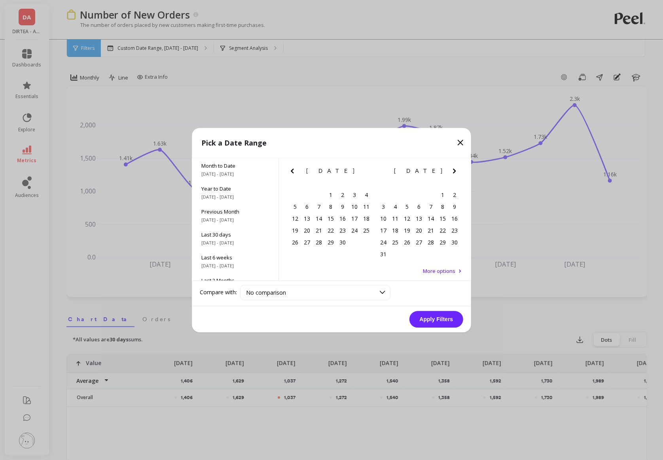
click at [294, 173] on icon "Previous Month" at bounding box center [292, 170] width 9 height 9
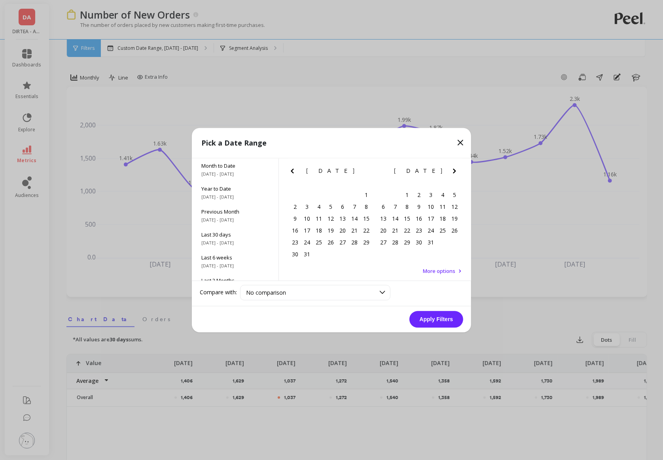
click at [294, 173] on icon "Previous Month" at bounding box center [292, 170] width 9 height 9
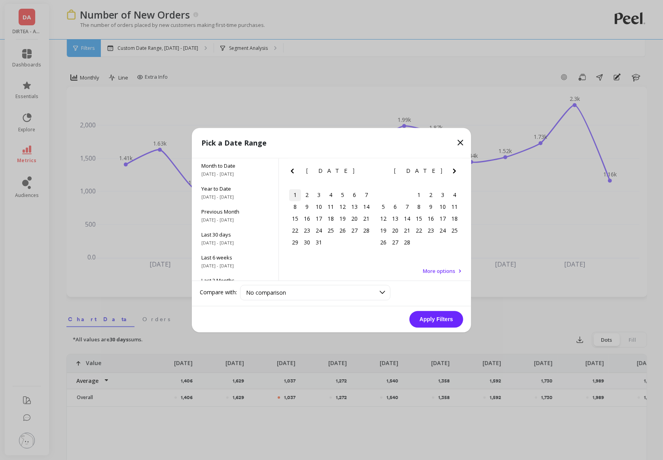
click at [295, 194] on div "1" at bounding box center [295, 195] width 12 height 12
click at [455, 172] on icon "Next Month" at bounding box center [454, 170] width 9 height 9
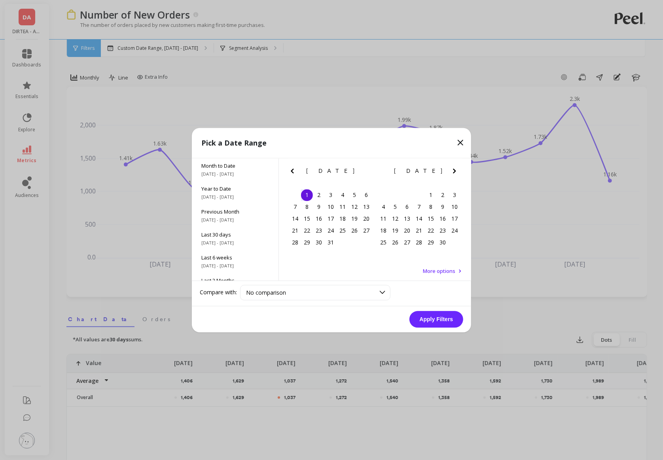
click at [455, 172] on icon "Next Month" at bounding box center [454, 170] width 9 height 9
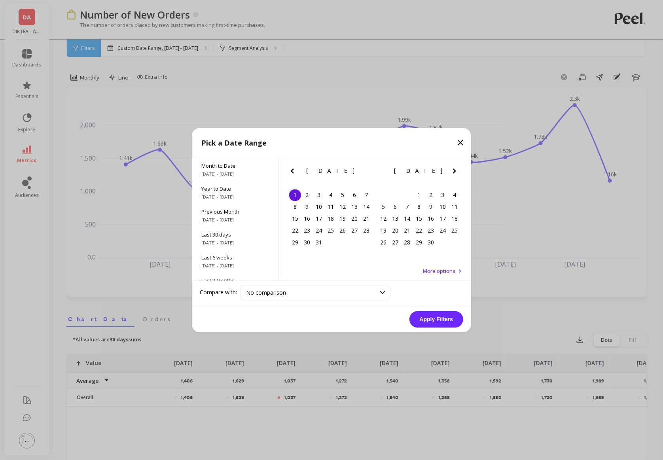
click at [455, 172] on icon "Next Month" at bounding box center [454, 170] width 9 height 9
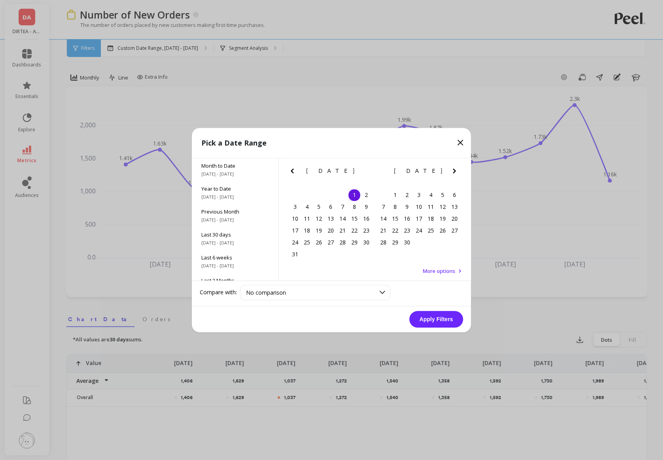
click at [455, 172] on icon "Next Month" at bounding box center [454, 170] width 9 height 9
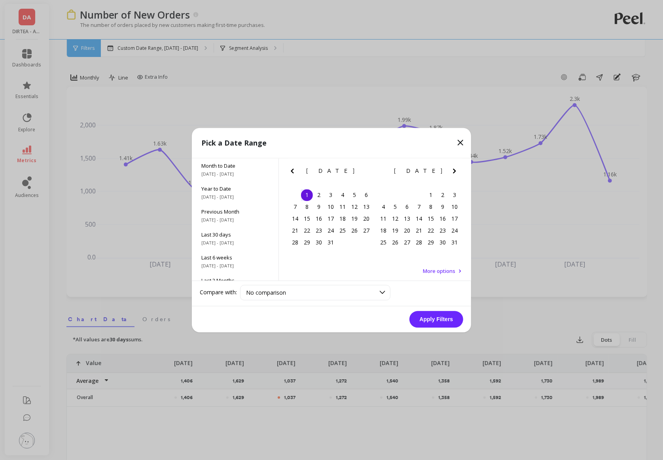
click at [455, 172] on icon "Next Month" at bounding box center [454, 170] width 9 height 9
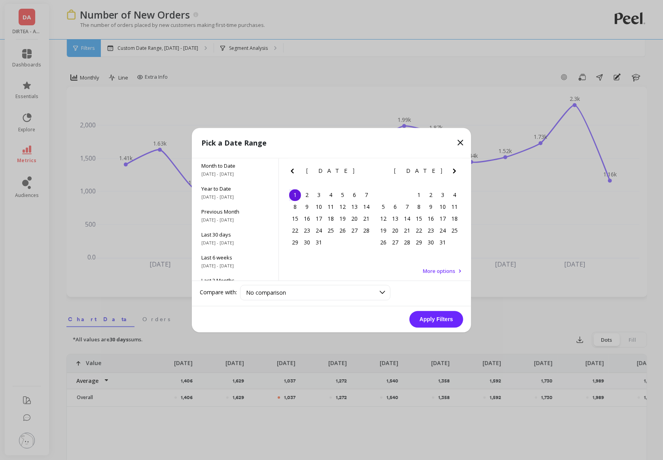
click at [455, 172] on icon "Next Month" at bounding box center [454, 170] width 9 height 9
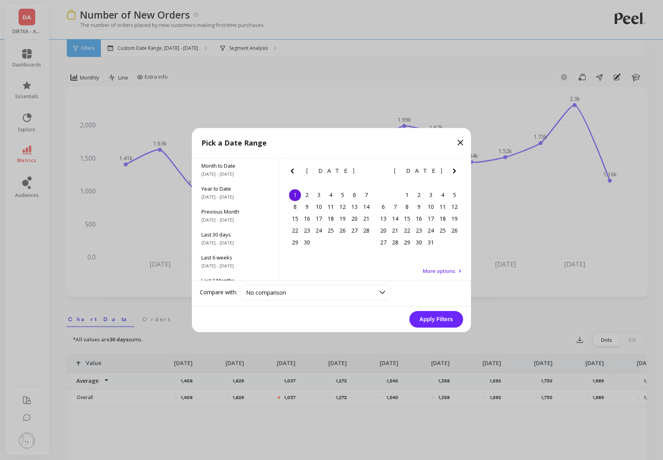
click at [455, 172] on icon "Next Month" at bounding box center [454, 170] width 9 height 9
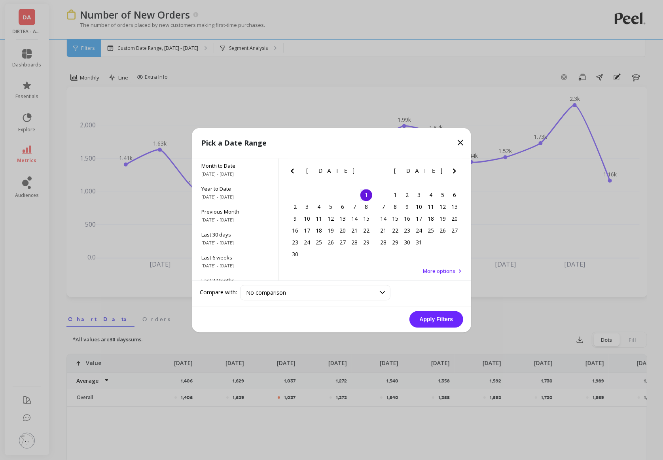
click at [455, 172] on icon "Next Month" at bounding box center [454, 170] width 9 height 9
click at [299, 169] on button "Previous Month" at bounding box center [294, 172] width 13 height 13
click at [304, 195] on div "1" at bounding box center [307, 195] width 12 height 12
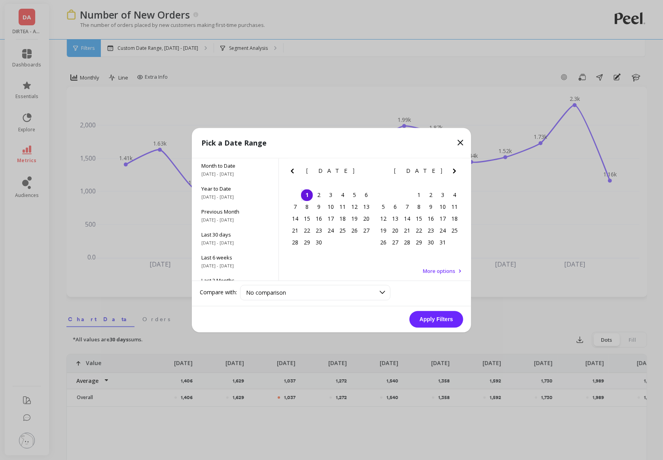
click at [426, 317] on button "Apply Filters" at bounding box center [437, 319] width 54 height 17
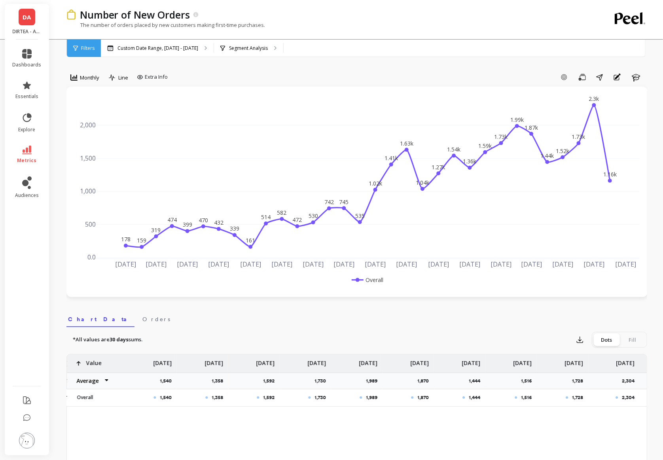
scroll to position [0, 1144]
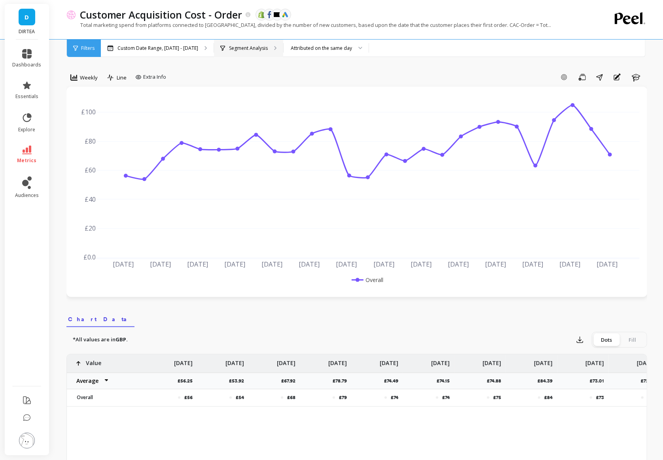
click at [228, 43] on div "Segment Analysis" at bounding box center [248, 48] width 69 height 17
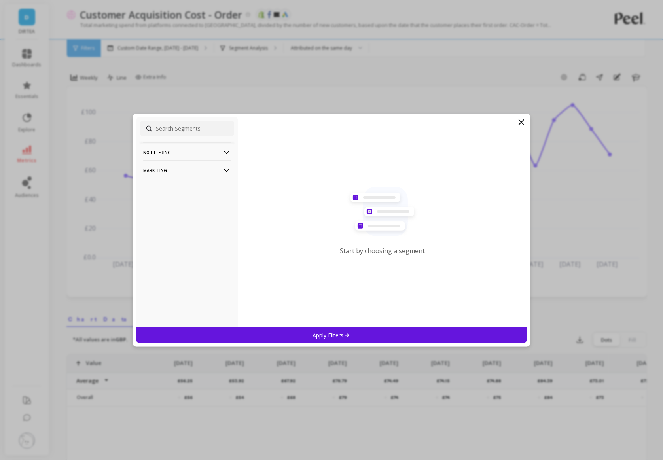
click at [201, 173] on p "Marketing" at bounding box center [187, 170] width 88 height 20
click at [162, 210] on p "Countries" at bounding box center [155, 213] width 23 height 7
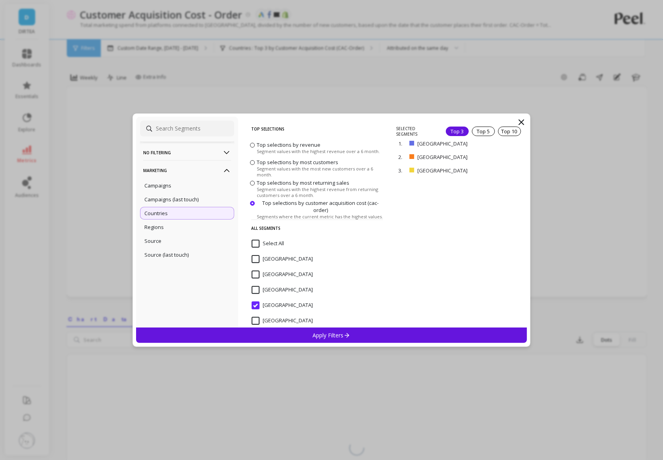
click at [330, 334] on p "Apply Filters" at bounding box center [332, 336] width 38 height 8
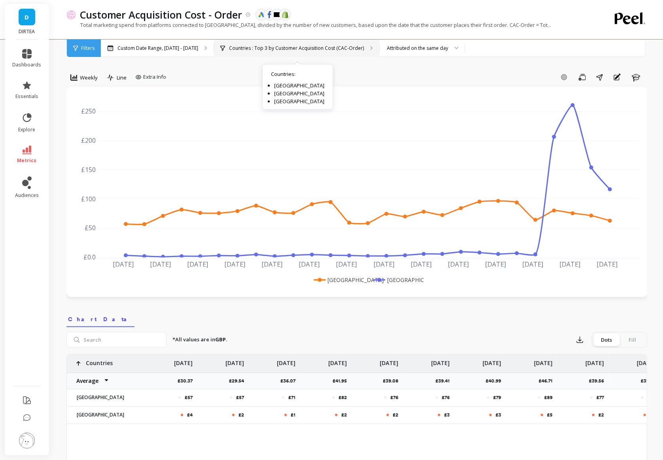
click at [293, 47] on p "Countries : Top 3 by Customer Acquisition Cost (CAC-Order)" at bounding box center [296, 48] width 135 height 6
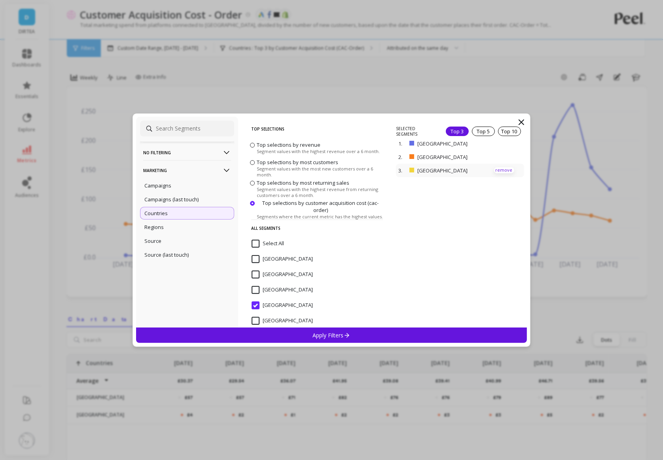
click at [508, 171] on p "remove" at bounding box center [504, 170] width 20 height 6
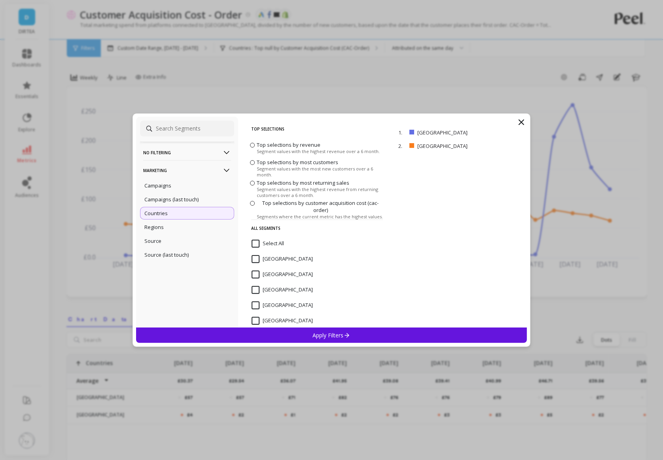
click at [351, 330] on div "Apply Filters" at bounding box center [331, 335] width 391 height 15
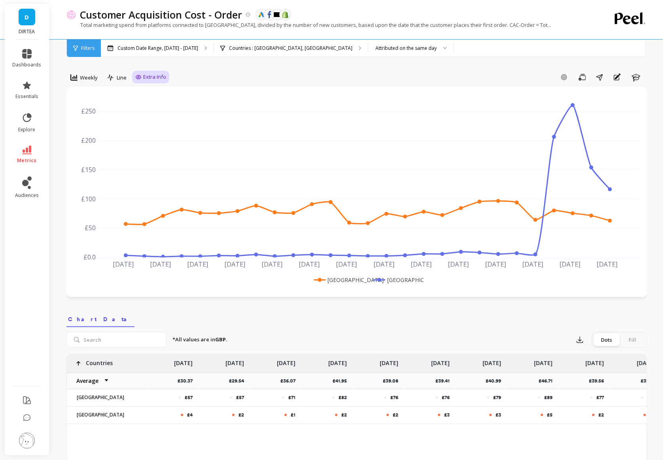
click at [147, 79] on span "Extra Info" at bounding box center [154, 77] width 23 height 8
click at [142, 126] on input "Values" at bounding box center [153, 123] width 28 height 8
checkbox input "true"
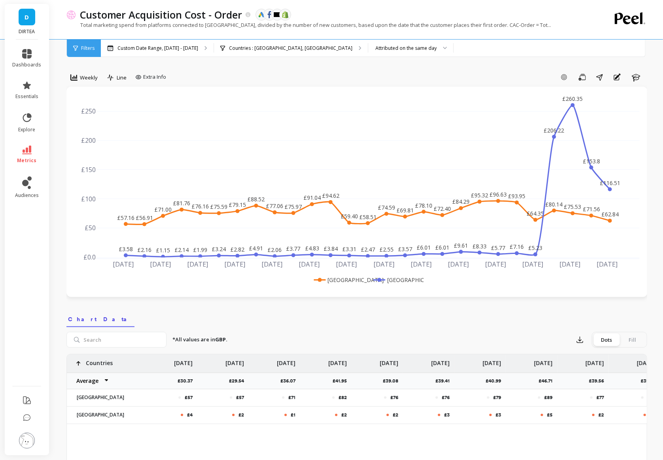
click at [216, 71] on div "Add Goal Save Share Annotations Learn" at bounding box center [408, 77] width 478 height 13
click at [85, 76] on span "Weekly" at bounding box center [89, 78] width 18 height 8
click at [91, 115] on div "Daily" at bounding box center [95, 111] width 55 height 14
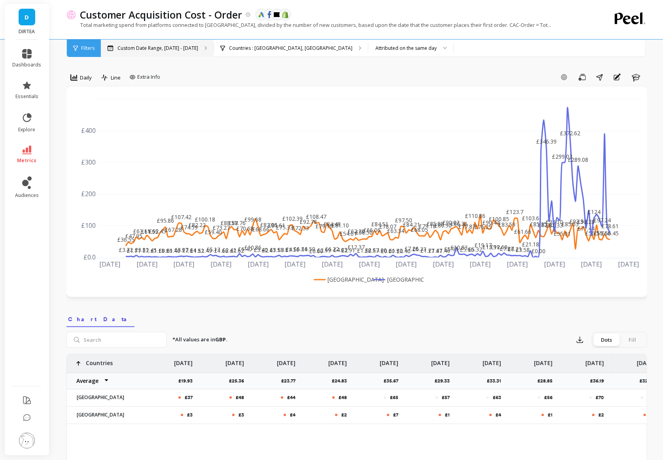
click at [159, 44] on div "Custom Date Range, [DATE] - [DATE]" at bounding box center [157, 48] width 113 height 17
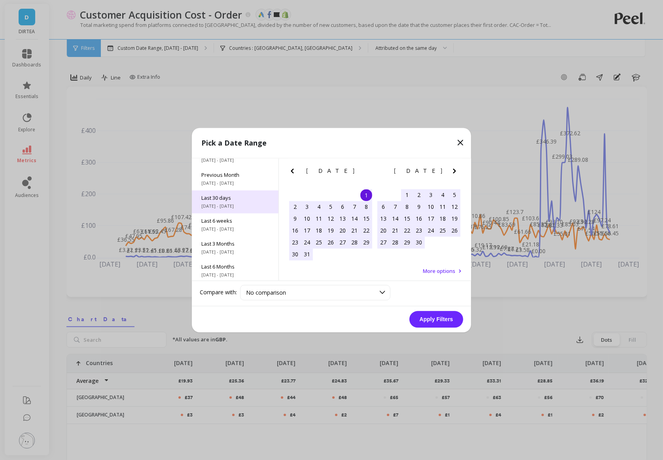
click at [237, 208] on span "[DATE] - [DATE]" at bounding box center [235, 206] width 68 height 6
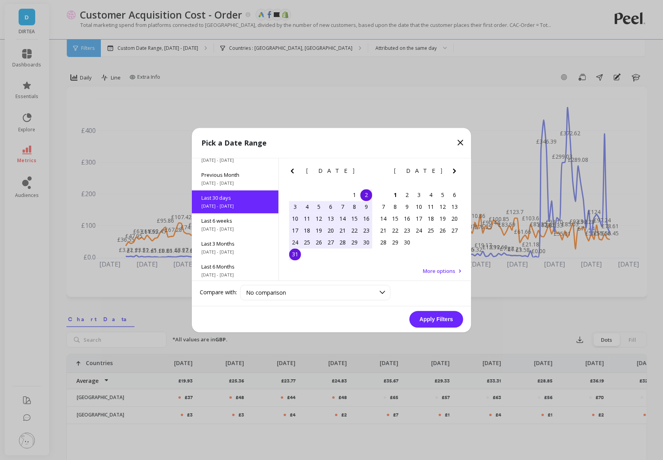
scroll to position [19, 0]
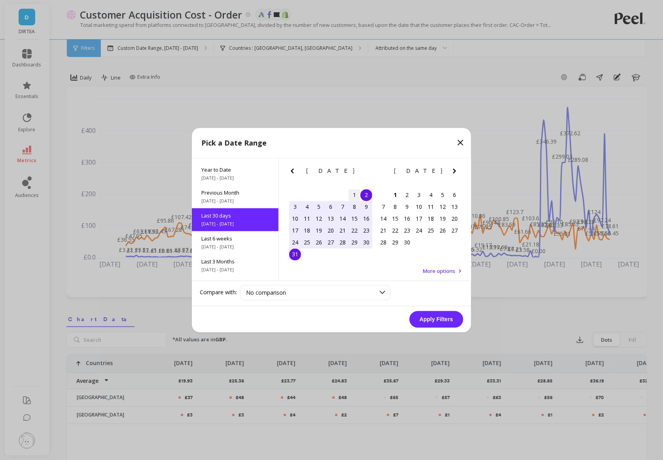
click at [356, 195] on div "1" at bounding box center [355, 195] width 12 height 12
click at [298, 256] on div "31" at bounding box center [295, 254] width 12 height 12
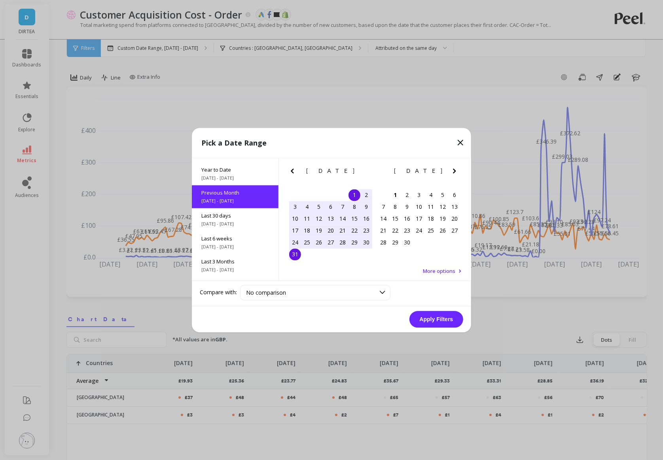
scroll to position [0, 0]
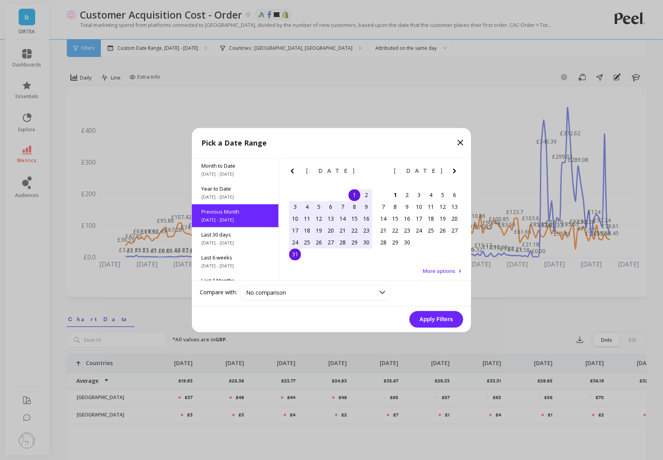
click at [431, 314] on button "Apply Filters" at bounding box center [437, 319] width 54 height 17
